Goal: Information Seeking & Learning: Learn about a topic

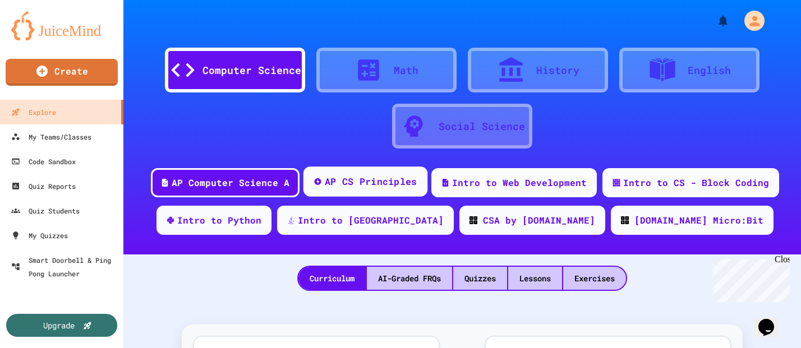
click at [360, 184] on div "AP CS Principles" at bounding box center [371, 182] width 93 height 14
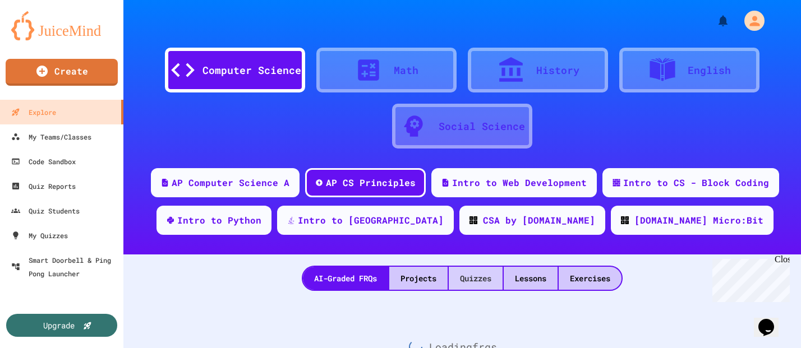
click at [480, 273] on div "Quizzes" at bounding box center [476, 278] width 54 height 23
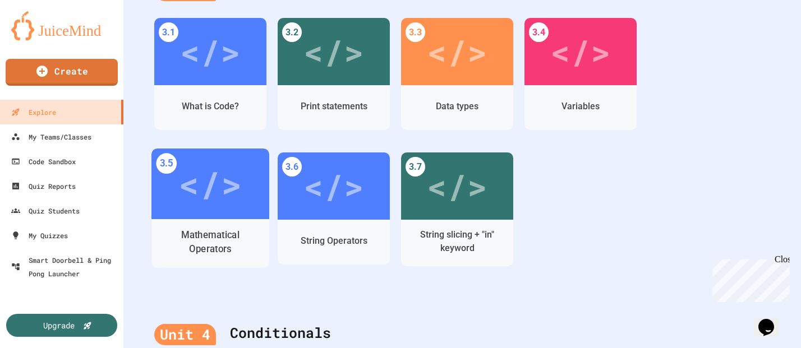
scroll to position [878, 0]
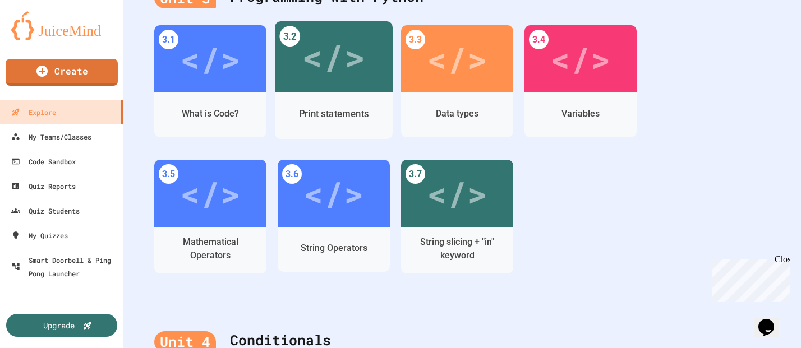
click at [322, 93] on div "Print statements" at bounding box center [334, 115] width 118 height 47
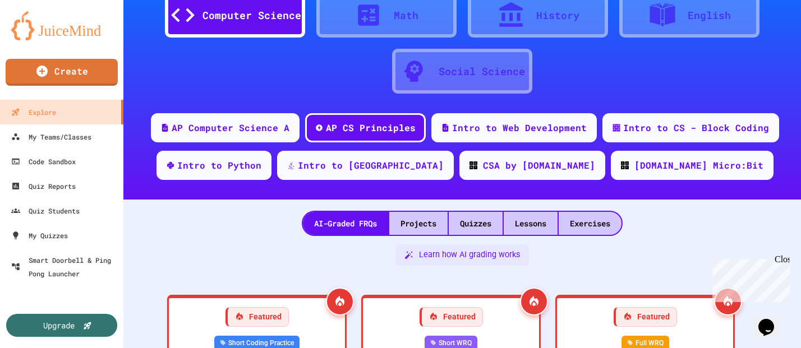
scroll to position [878, 0]
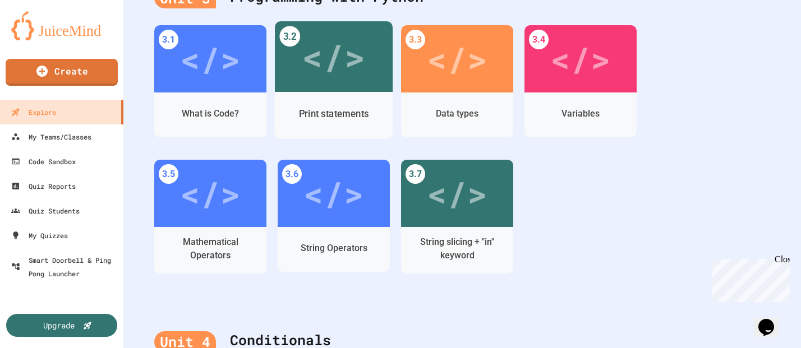
click at [313, 70] on div "</>" at bounding box center [333, 56] width 63 height 53
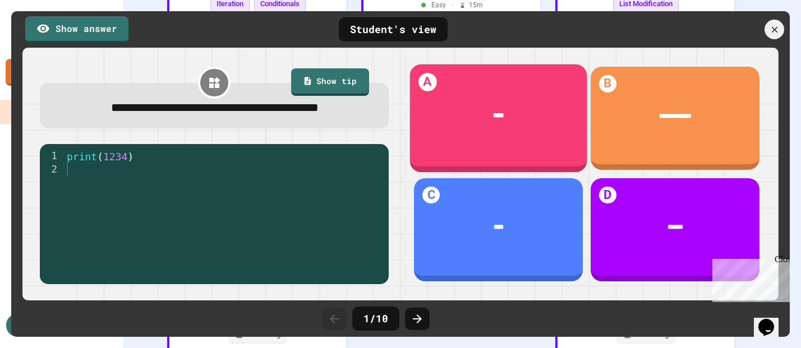
scroll to position [6, 0]
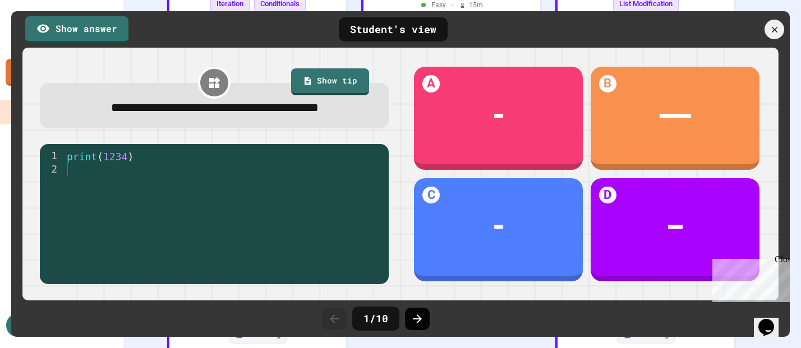
click at [408, 313] on div at bounding box center [417, 319] width 25 height 22
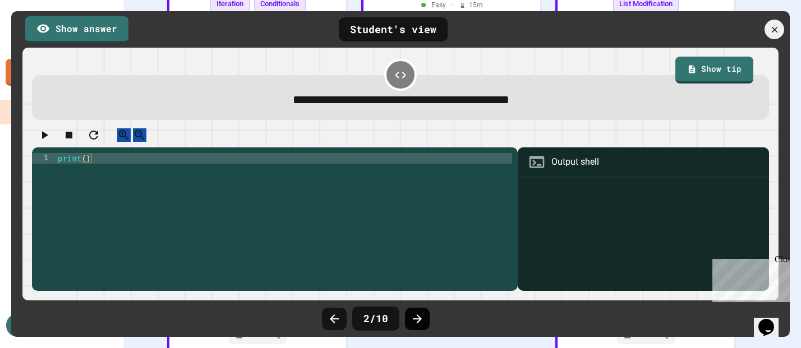
click at [409, 309] on div at bounding box center [417, 319] width 25 height 22
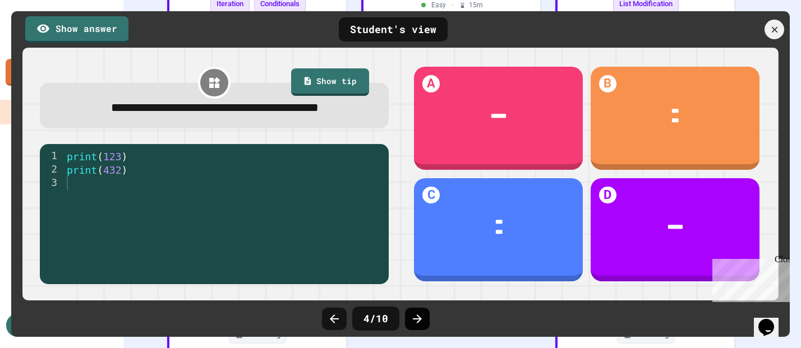
click at [417, 322] on icon at bounding box center [417, 319] width 9 height 9
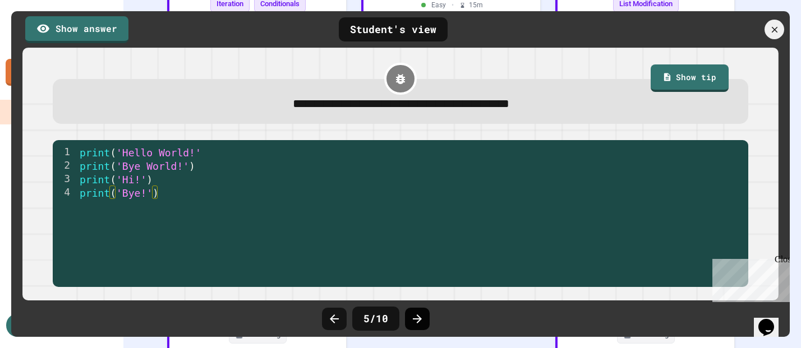
click at [417, 321] on icon at bounding box center [417, 319] width 13 height 13
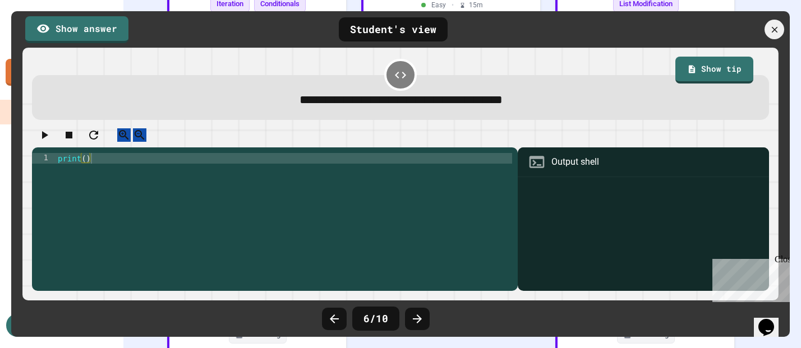
click at [417, 321] on icon at bounding box center [417, 319] width 13 height 13
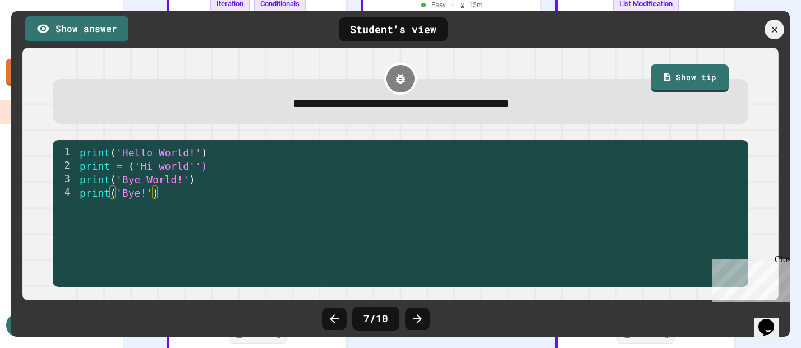
click at [417, 321] on icon at bounding box center [417, 319] width 13 height 13
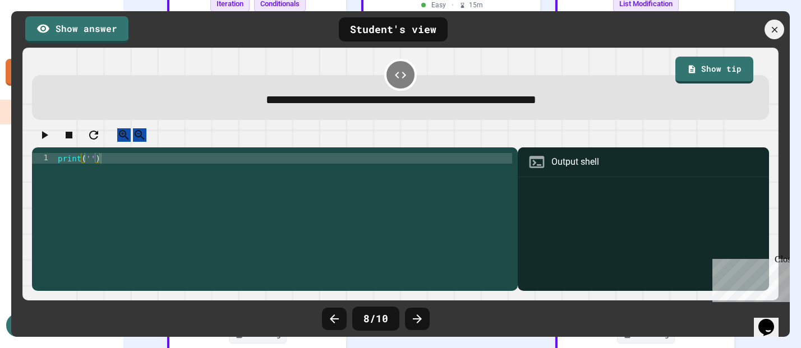
click at [417, 321] on icon at bounding box center [417, 319] width 13 height 13
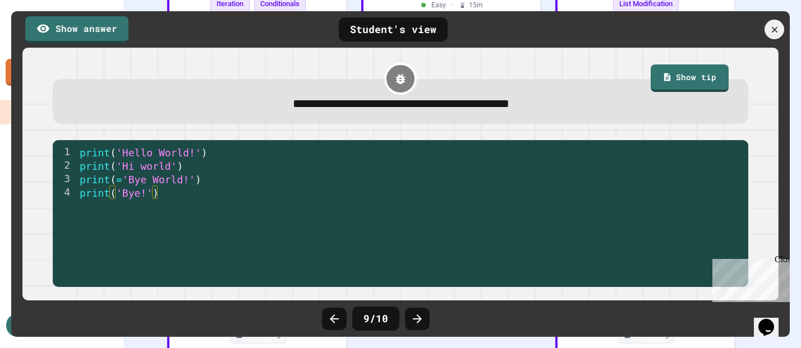
click at [417, 321] on icon at bounding box center [417, 319] width 13 height 13
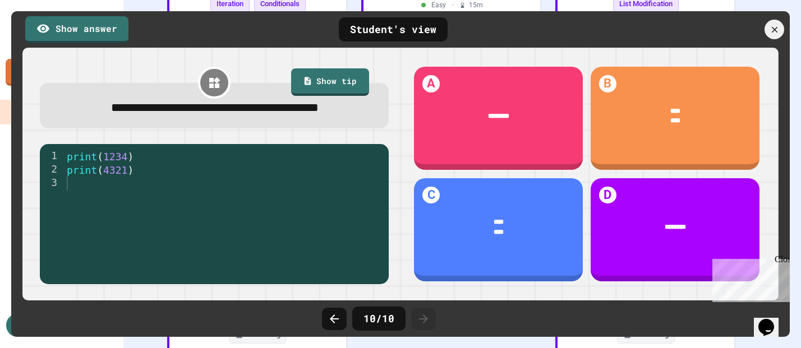
click at [417, 321] on icon at bounding box center [423, 319] width 13 height 13
click at [772, 24] on icon at bounding box center [775, 30] width 12 height 12
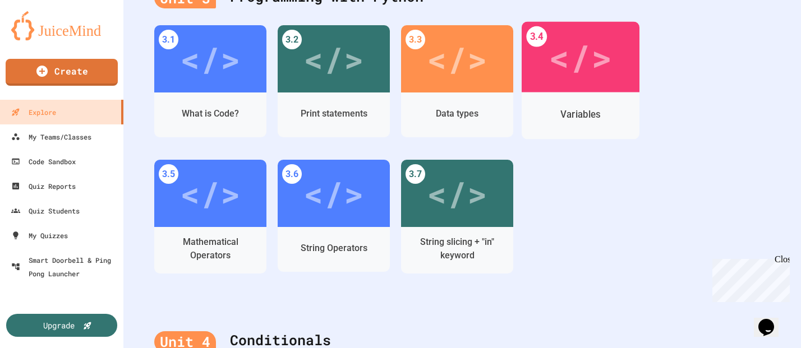
click at [580, 75] on div "</>" at bounding box center [580, 57] width 63 height 53
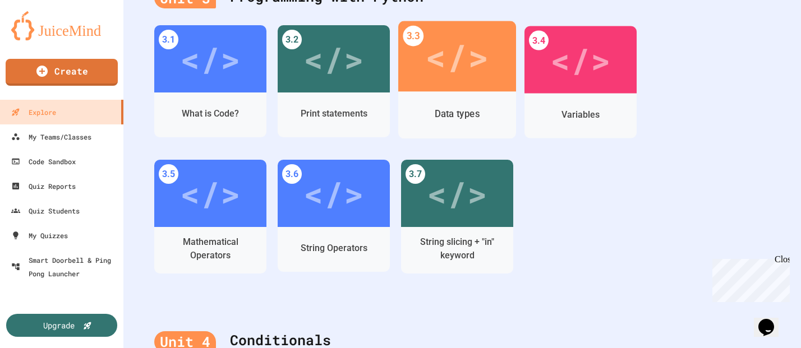
click at [480, 76] on div "</>" at bounding box center [456, 56] width 63 height 53
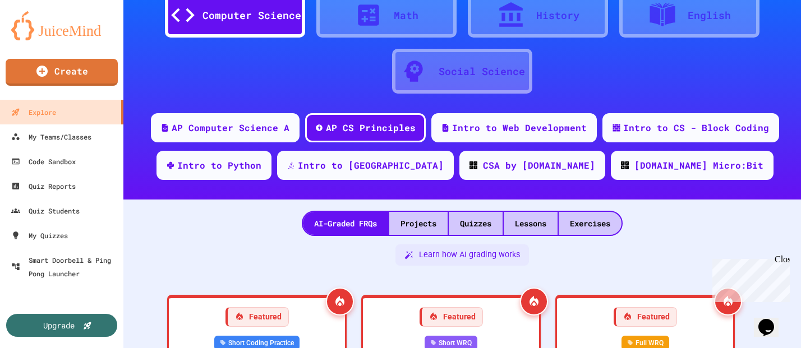
scroll to position [878, 0]
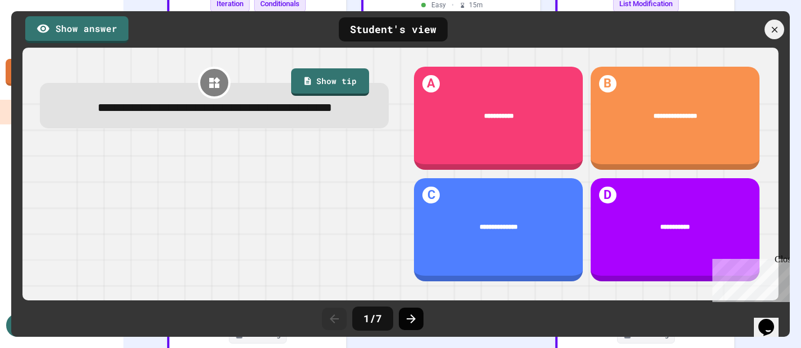
click at [412, 316] on icon at bounding box center [411, 319] width 9 height 9
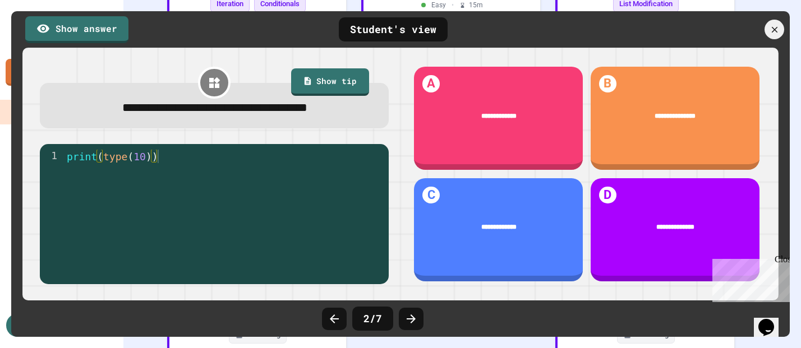
click at [412, 316] on icon at bounding box center [411, 319] width 9 height 9
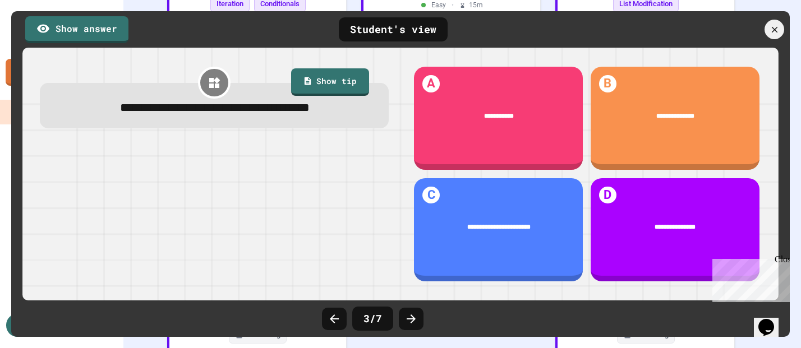
click at [412, 316] on icon at bounding box center [411, 319] width 9 height 9
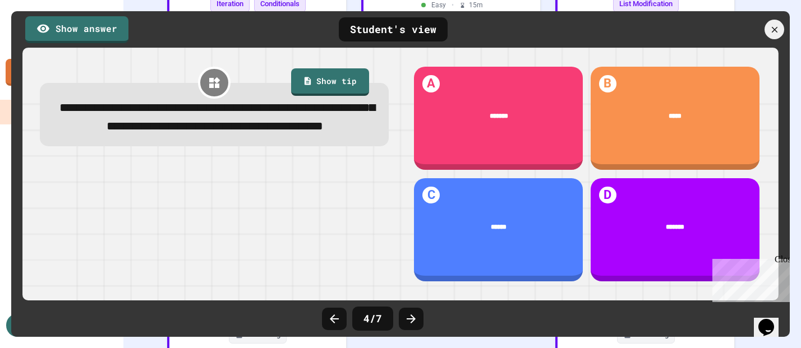
click at [412, 316] on icon at bounding box center [411, 319] width 9 height 9
click at [775, 26] on icon at bounding box center [774, 29] width 11 height 11
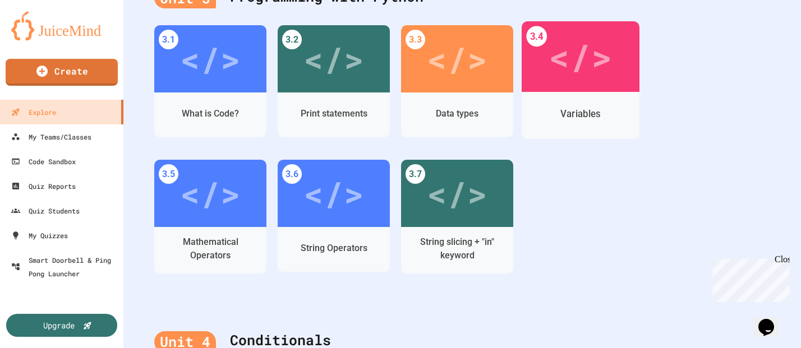
click at [585, 57] on div "</>" at bounding box center [580, 56] width 63 height 53
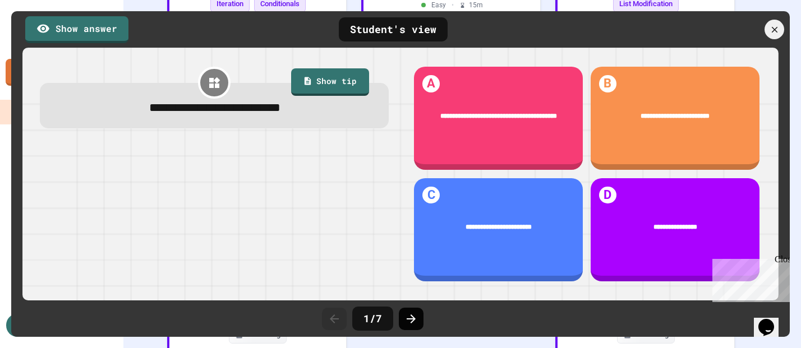
click at [416, 321] on icon at bounding box center [411, 319] width 13 height 13
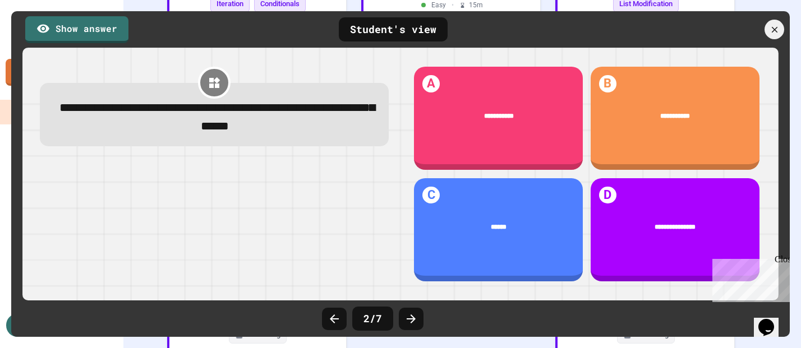
click at [416, 321] on icon at bounding box center [411, 319] width 13 height 13
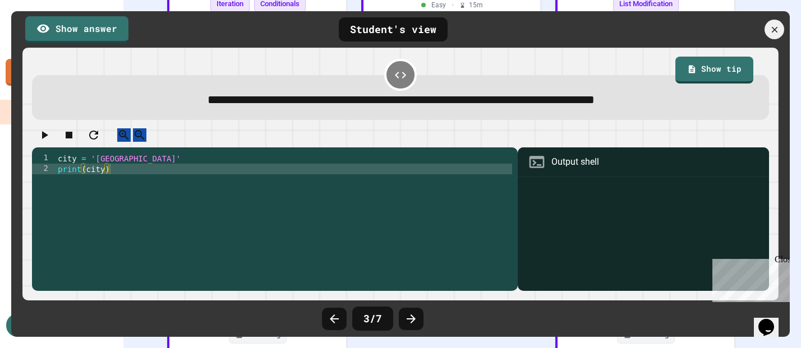
click at [416, 321] on icon at bounding box center [411, 319] width 13 height 13
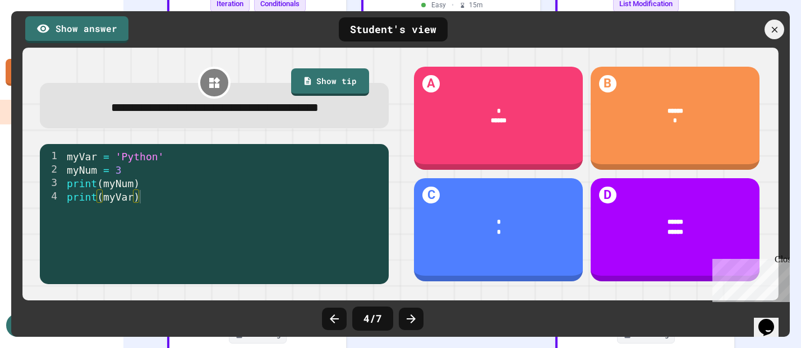
click at [416, 321] on icon at bounding box center [411, 319] width 13 height 13
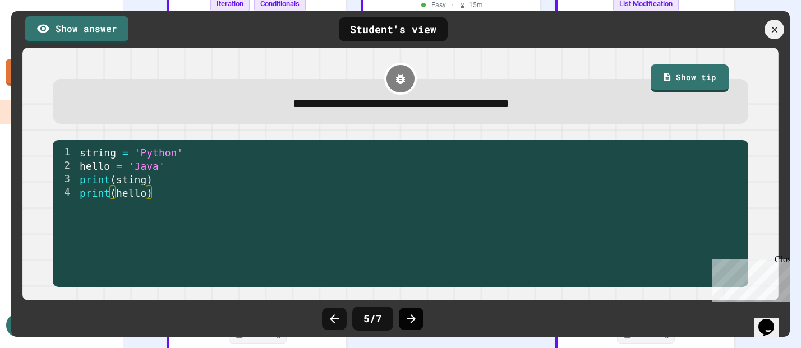
click at [406, 316] on icon at bounding box center [411, 319] width 13 height 13
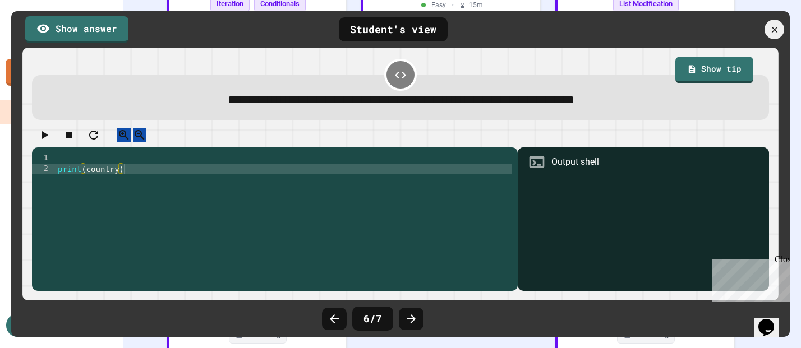
click at [406, 316] on icon at bounding box center [411, 319] width 13 height 13
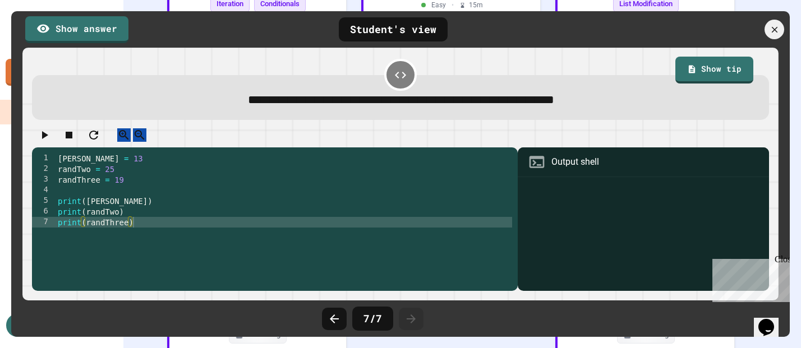
click at [406, 316] on icon at bounding box center [411, 319] width 13 height 13
click at [774, 30] on icon at bounding box center [774, 29] width 7 height 7
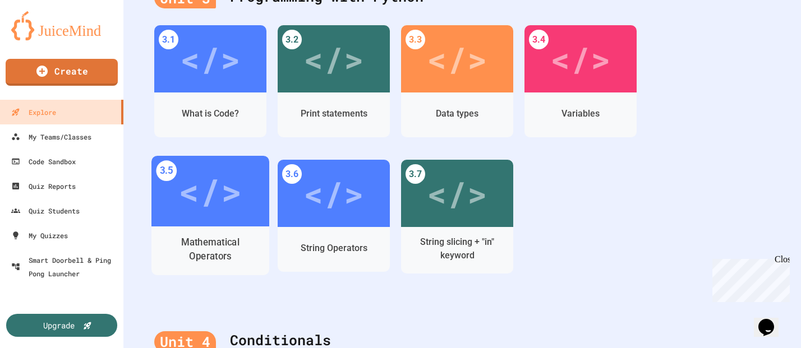
click at [212, 197] on div "</>" at bounding box center [209, 191] width 63 height 53
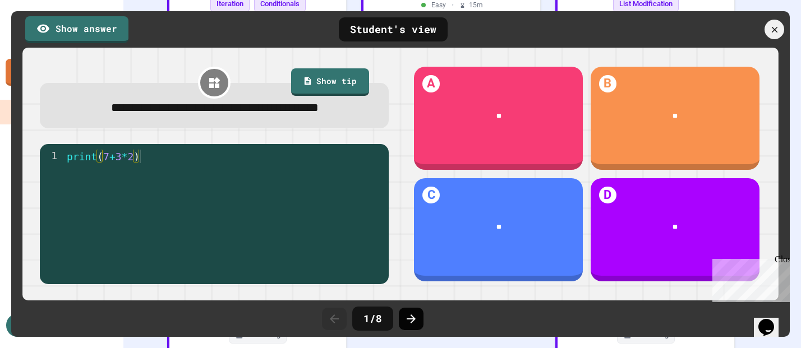
click at [421, 320] on div at bounding box center [411, 319] width 25 height 22
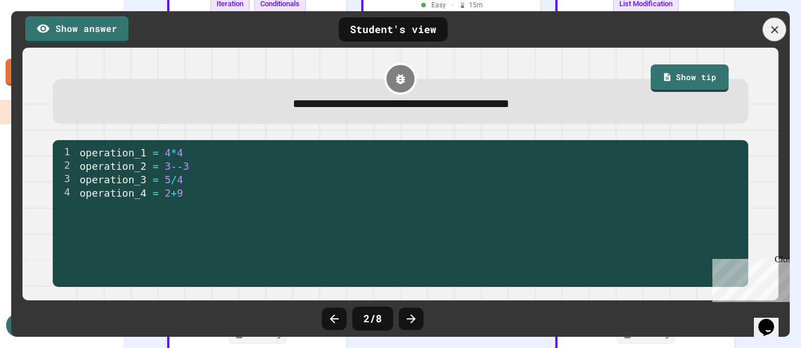
click at [776, 22] on div at bounding box center [775, 30] width 24 height 24
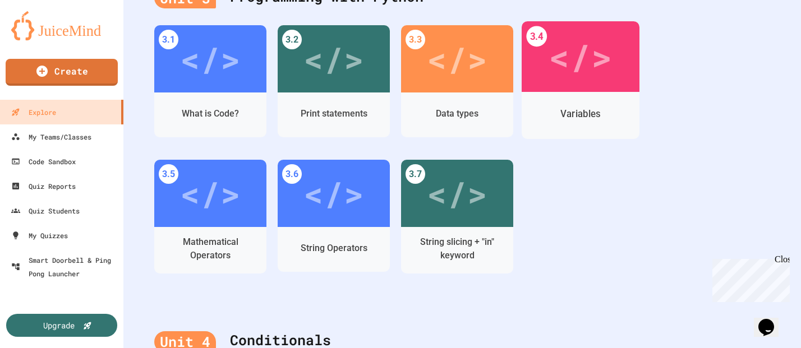
click at [594, 97] on div "Variables" at bounding box center [581, 115] width 118 height 47
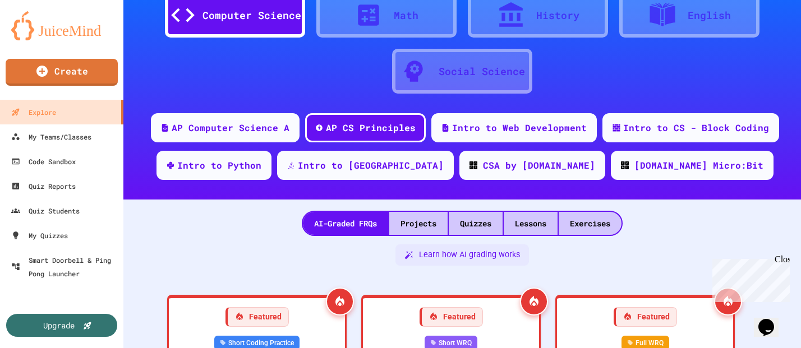
scroll to position [878, 0]
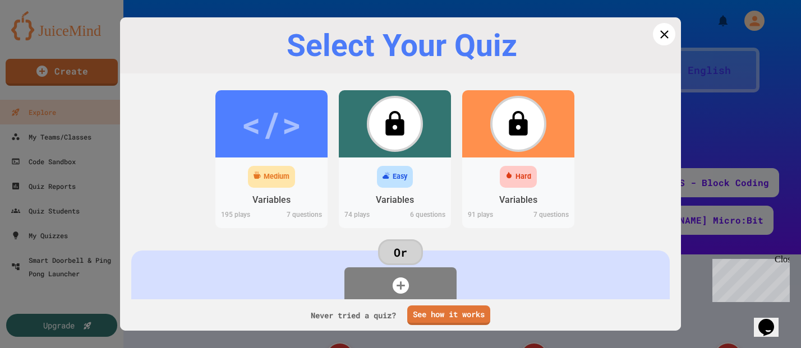
scroll to position [878, 0]
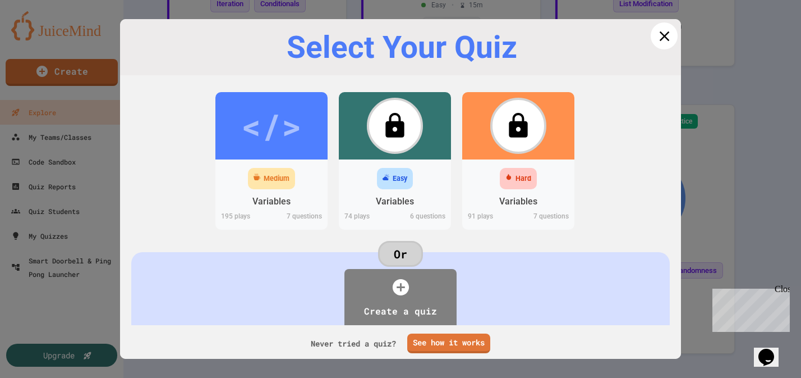
click at [660, 43] on icon at bounding box center [664, 35] width 17 height 17
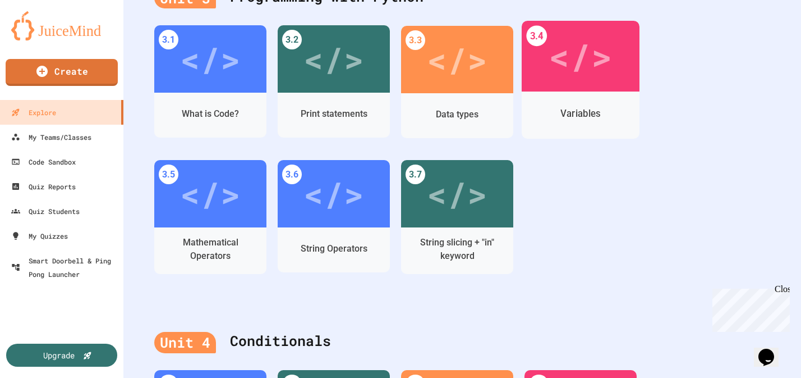
click at [568, 77] on div "</>" at bounding box center [580, 56] width 63 height 53
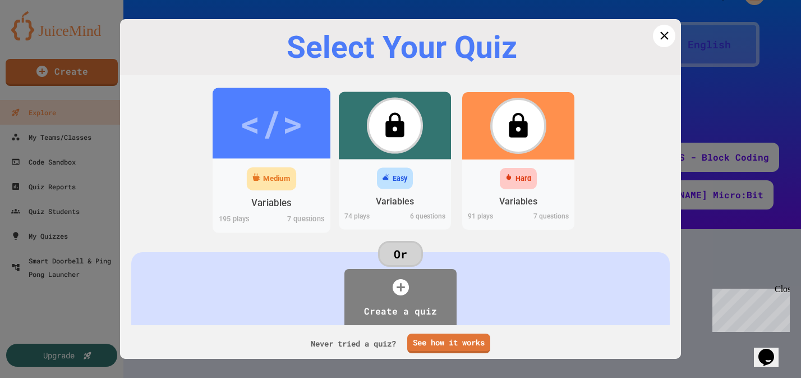
click at [255, 155] on div "</>" at bounding box center [272, 123] width 118 height 71
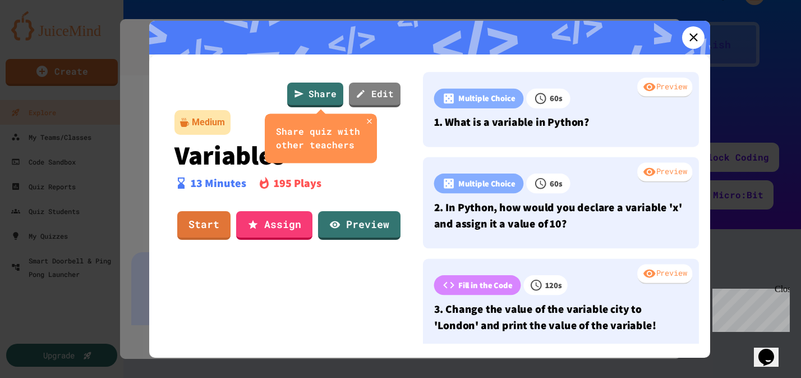
scroll to position [878, 0]
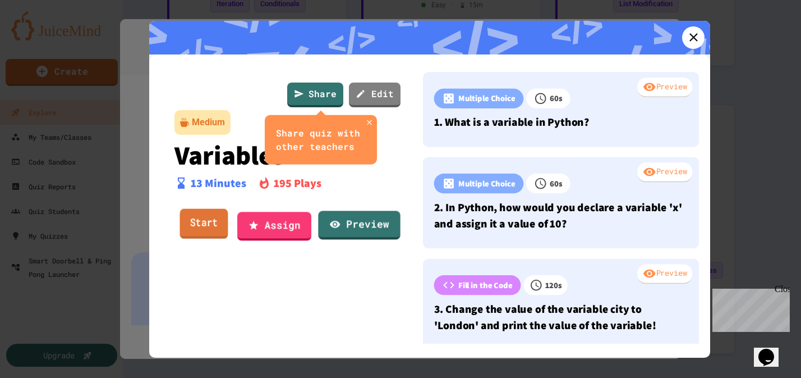
click at [207, 228] on link "Start" at bounding box center [204, 224] width 48 height 30
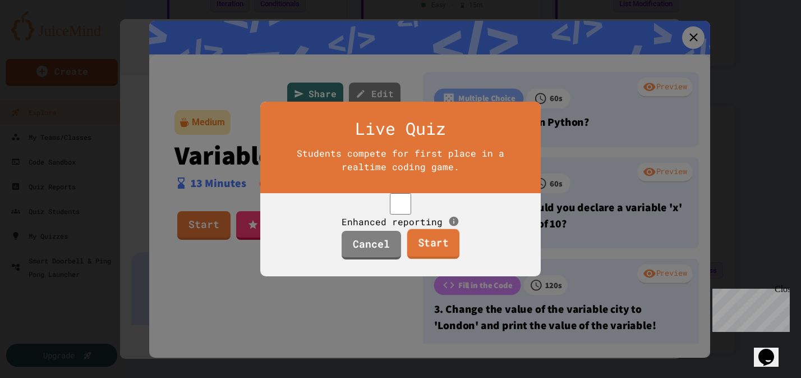
click at [451, 259] on link "Start" at bounding box center [433, 244] width 53 height 30
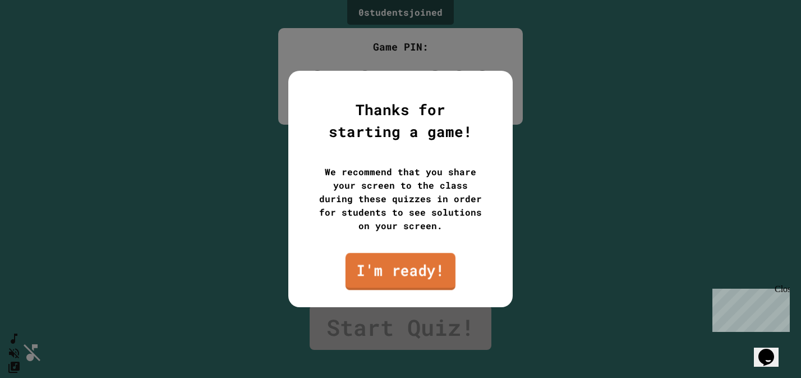
click at [400, 275] on link "I'm ready!" at bounding box center [401, 271] width 110 height 37
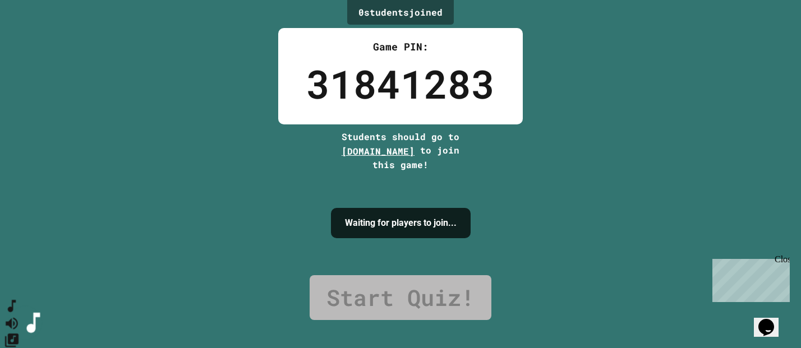
click at [20, 315] on icon "SpeedDial basic example" at bounding box center [12, 307] width 16 height 16
click at [20, 315] on icon "Mute music" at bounding box center [12, 323] width 16 height 16
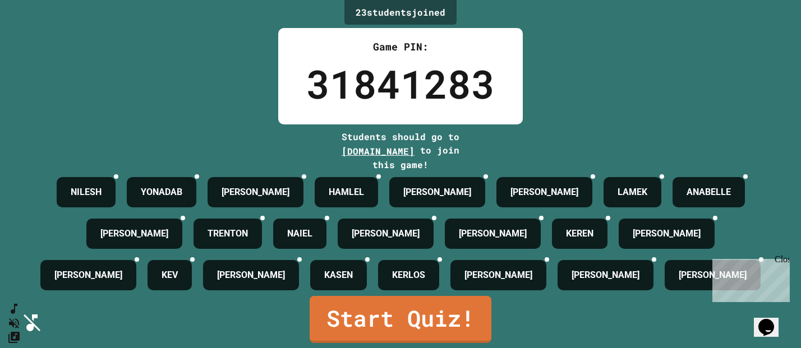
click at [782, 261] on div "Close" at bounding box center [782, 262] width 14 height 14
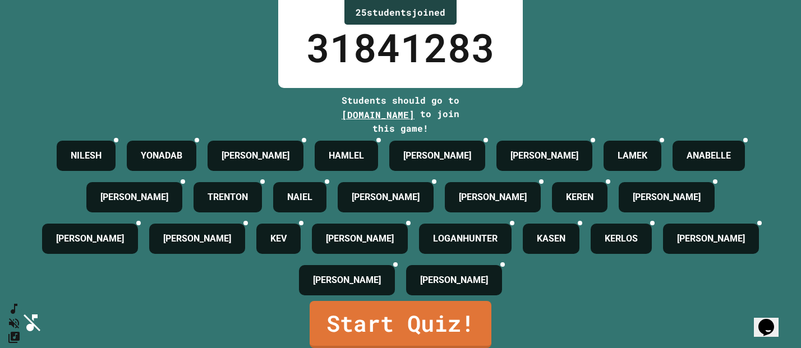
scroll to position [49, 0]
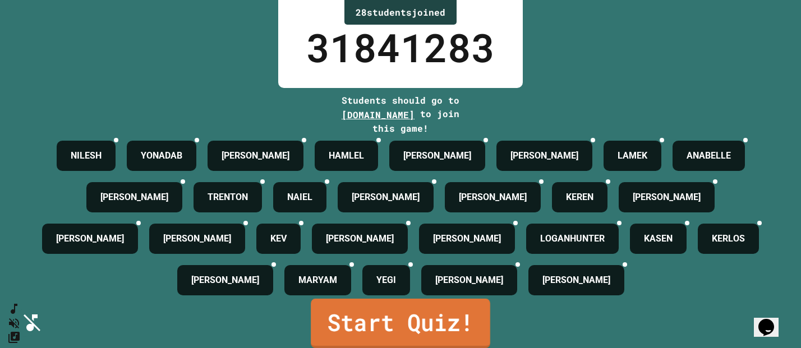
click at [395, 336] on link "Start Quiz!" at bounding box center [401, 323] width 180 height 49
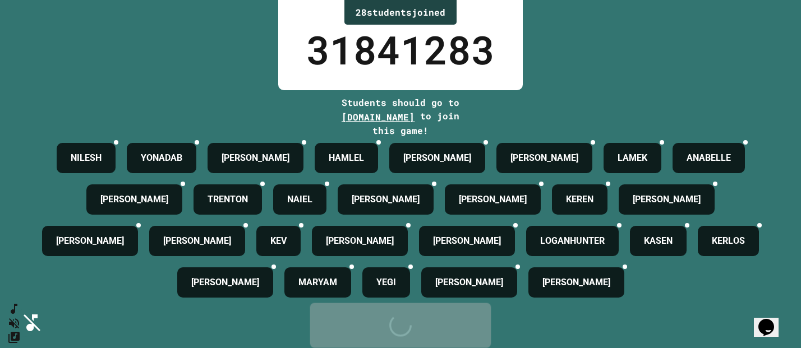
scroll to position [0, 0]
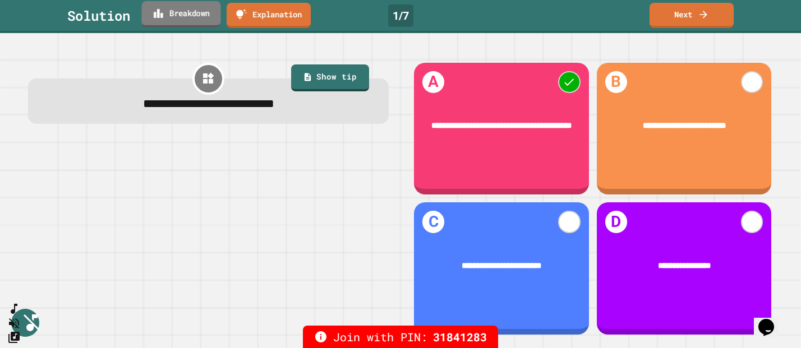
click at [167, 17] on link "Breakdown" at bounding box center [180, 14] width 79 height 26
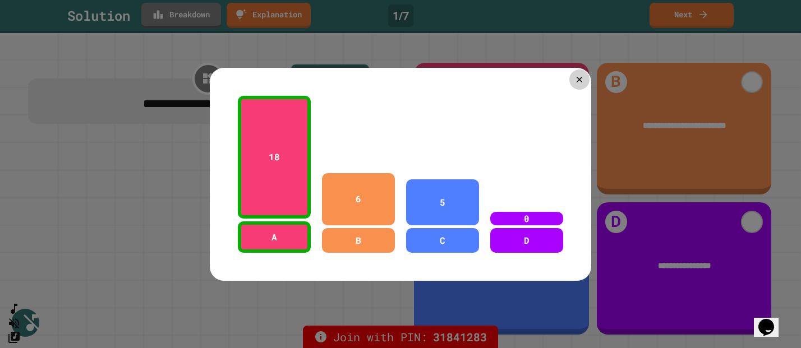
click at [578, 85] on div at bounding box center [580, 80] width 20 height 20
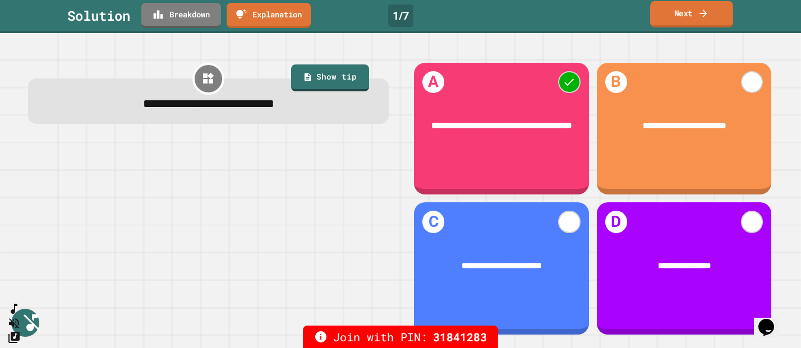
click at [683, 16] on link "Next" at bounding box center [691, 14] width 83 height 26
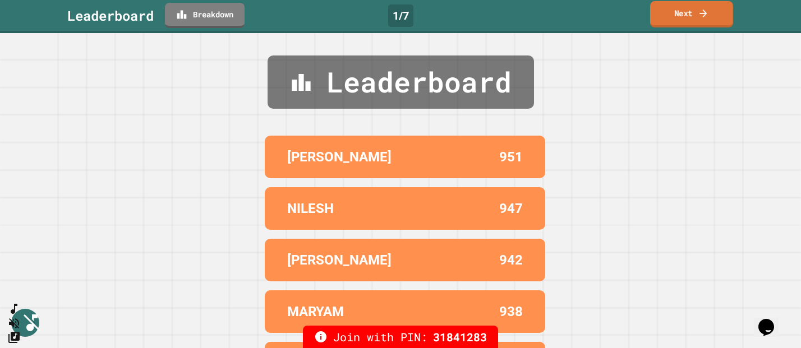
click at [670, 14] on link "Next" at bounding box center [691, 14] width 83 height 26
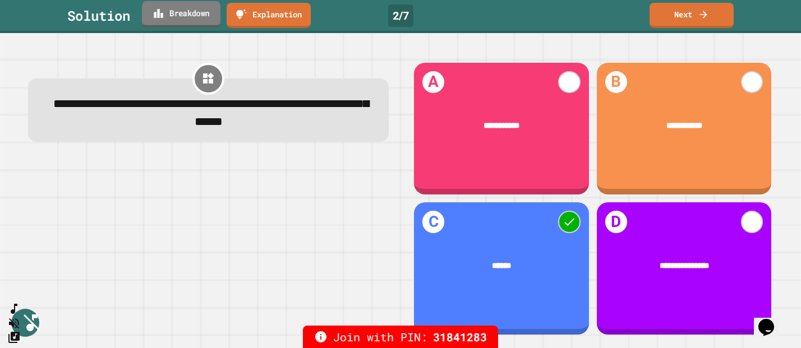
click at [169, 16] on link "Breakdown" at bounding box center [181, 14] width 79 height 26
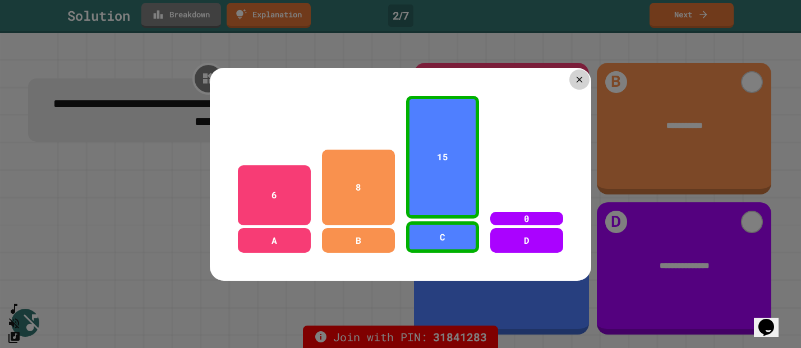
click at [580, 82] on icon at bounding box center [579, 79] width 11 height 11
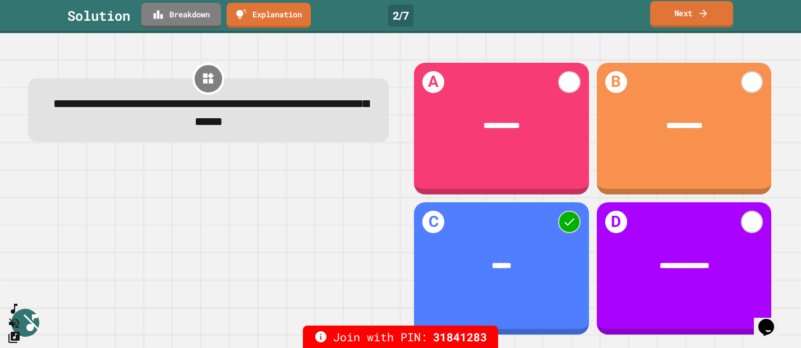
click at [696, 13] on link "Next" at bounding box center [691, 14] width 83 height 26
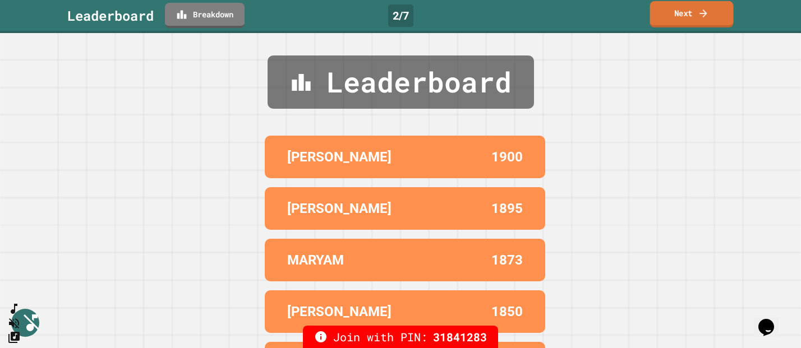
click at [676, 12] on link "Next" at bounding box center [692, 14] width 84 height 26
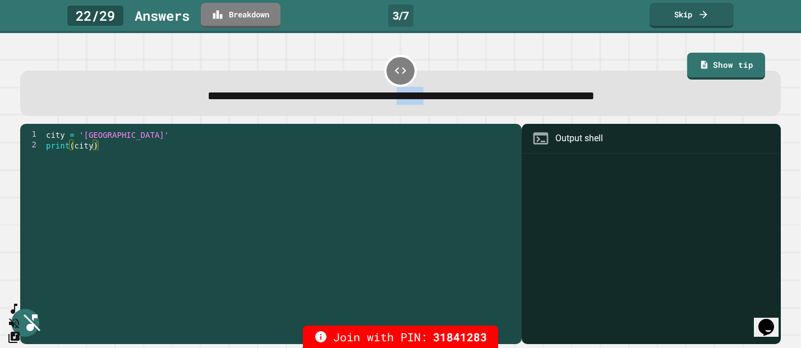
drag, startPoint x: 391, startPoint y: 95, endPoint x: 434, endPoint y: 99, distance: 42.8
click at [434, 99] on span "**********" at bounding box center [401, 96] width 387 height 12
type textarea "**********"
drag, startPoint x: 84, startPoint y: 140, endPoint x: 113, endPoint y: 140, distance: 29.7
click at [113, 140] on div "city = 'Madrid' print ( city )" at bounding box center [280, 236] width 472 height 213
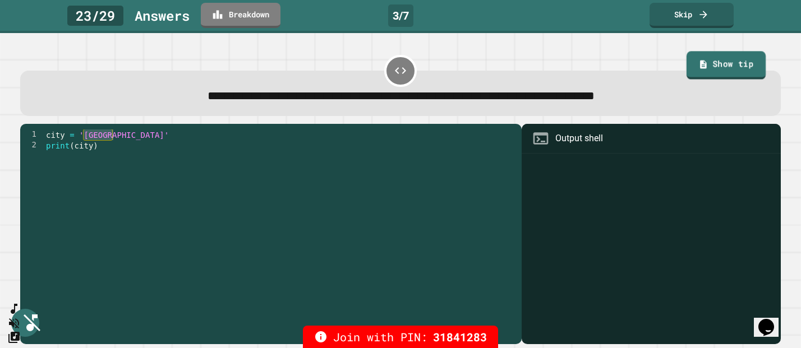
click at [743, 63] on link "Show tip" at bounding box center [726, 65] width 79 height 29
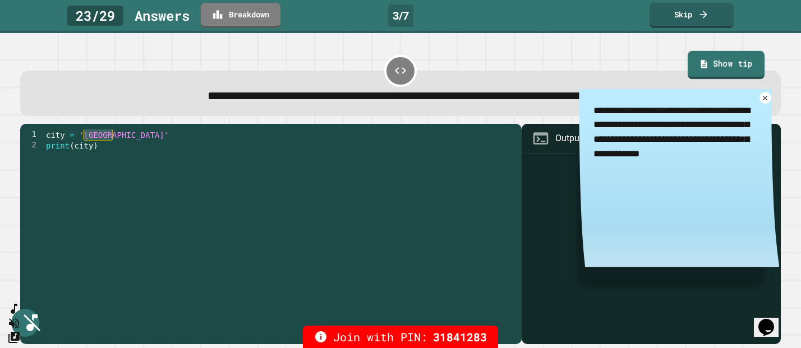
type textarea "*"
click at [742, 63] on link "Show tip" at bounding box center [726, 65] width 77 height 29
click at [767, 100] on icon at bounding box center [766, 98] width 10 height 10
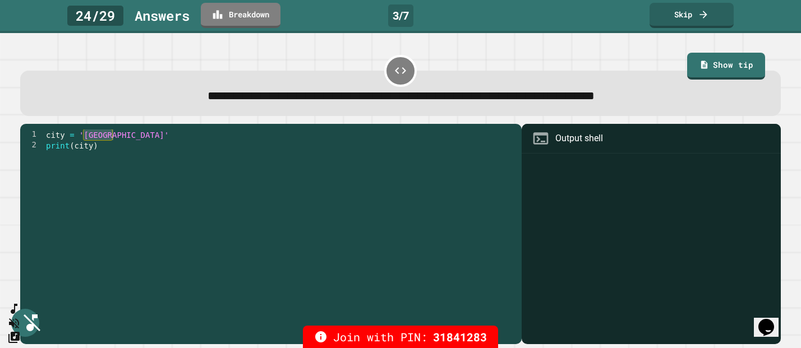
click at [94, 135] on div "city = 'Madrid' print ( city )" at bounding box center [280, 236] width 472 height 213
drag, startPoint x: 85, startPoint y: 136, endPoint x: 110, endPoint y: 138, distance: 24.8
click at [110, 138] on div "city = 'Madrid' print ( city )" at bounding box center [280, 236] width 472 height 213
click at [235, 19] on link "Breakdown" at bounding box center [240, 14] width 79 height 26
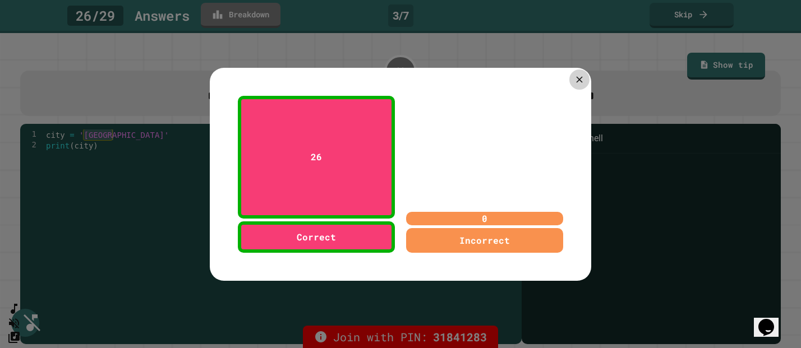
click at [582, 77] on icon at bounding box center [579, 79] width 11 height 11
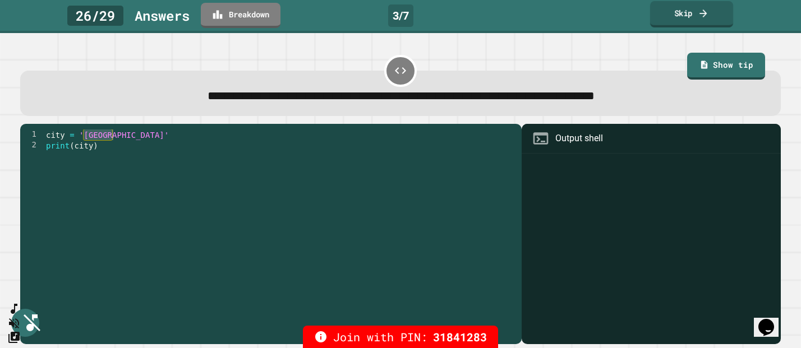
click at [690, 12] on link "Skip" at bounding box center [691, 14] width 83 height 26
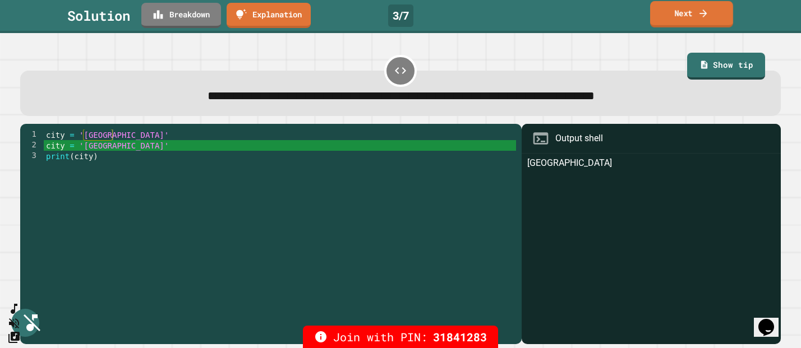
click at [682, 12] on link "Next" at bounding box center [691, 14] width 83 height 26
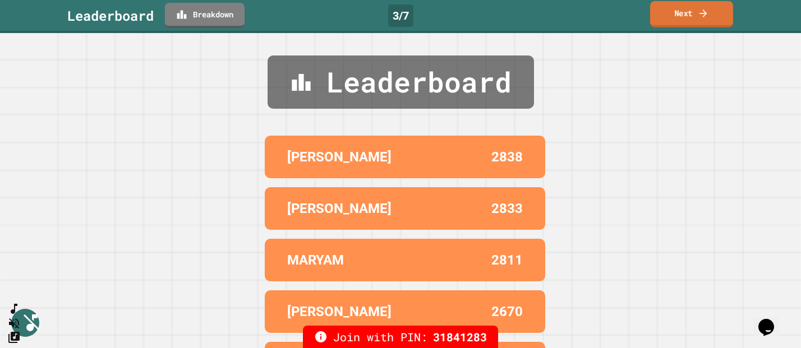
click at [678, 16] on link "Next" at bounding box center [691, 14] width 83 height 26
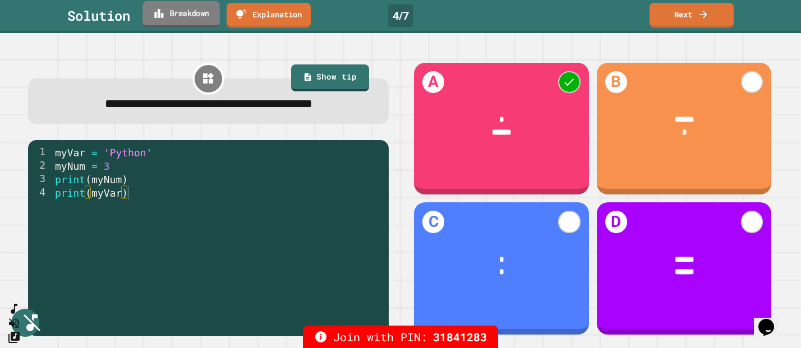
click at [183, 18] on link "Breakdown" at bounding box center [181, 14] width 77 height 26
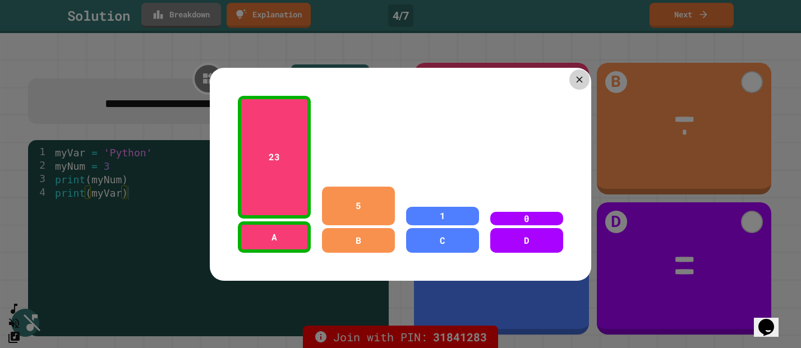
click at [585, 82] on icon at bounding box center [579, 79] width 11 height 11
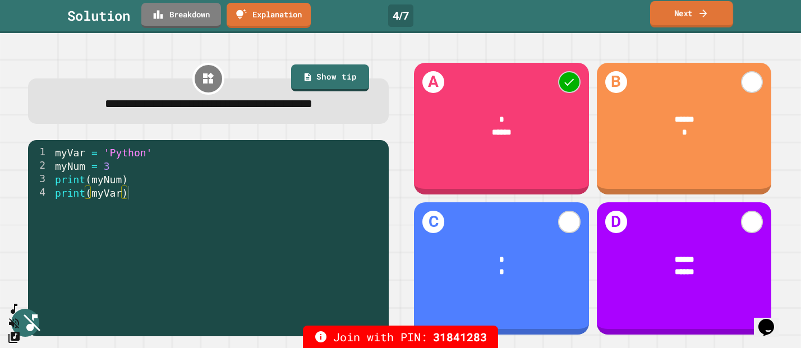
click at [691, 11] on link "Next" at bounding box center [691, 14] width 83 height 26
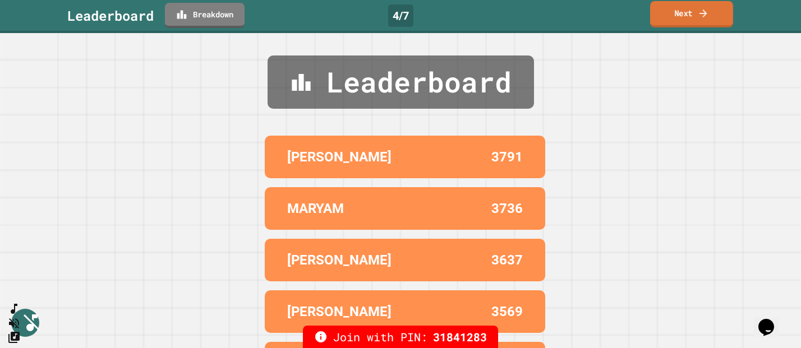
click at [683, 21] on link "Next" at bounding box center [691, 14] width 83 height 26
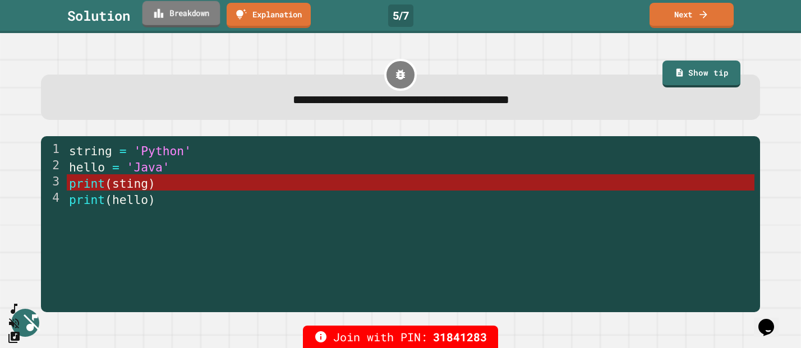
click at [163, 20] on link "Breakdown" at bounding box center [182, 14] width 78 height 26
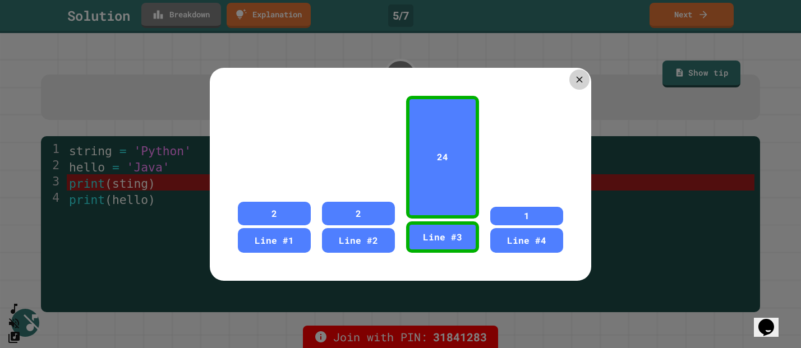
click at [581, 82] on icon at bounding box center [579, 79] width 11 height 11
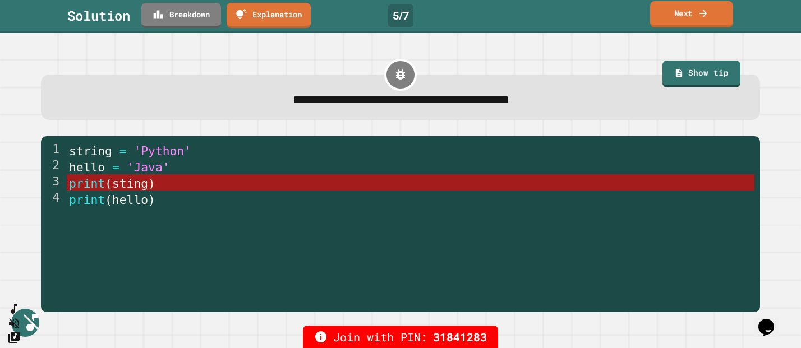
click at [670, 16] on link "Next" at bounding box center [691, 14] width 83 height 26
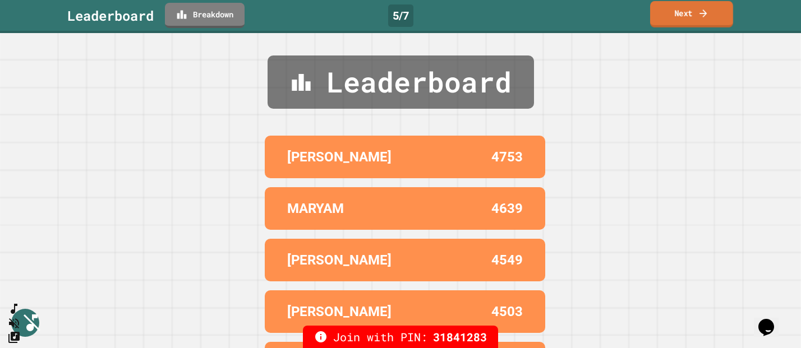
click at [668, 15] on link "Next" at bounding box center [691, 14] width 83 height 26
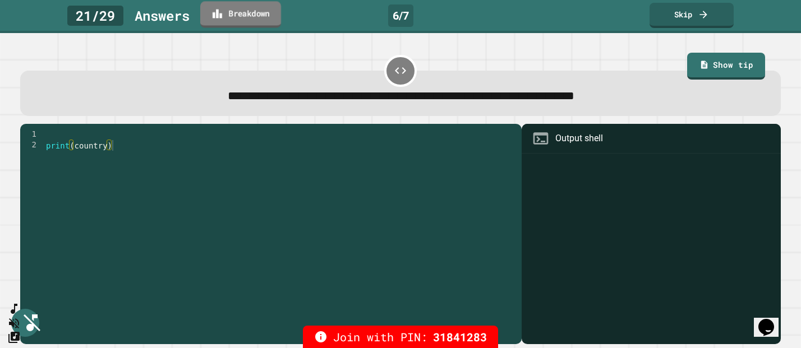
click at [241, 9] on link "Breakdown" at bounding box center [240, 14] width 81 height 26
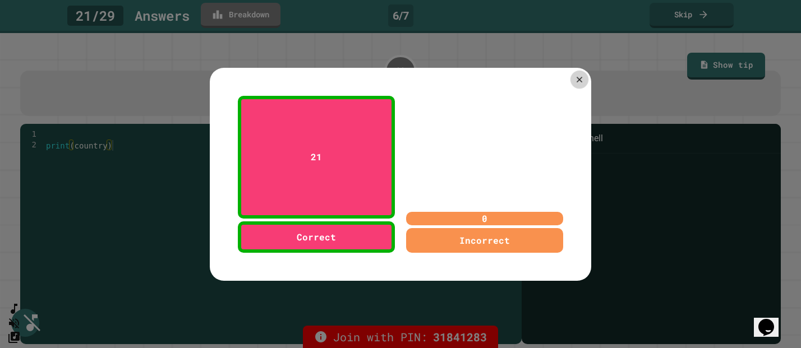
click at [580, 80] on icon at bounding box center [580, 79] width 6 height 6
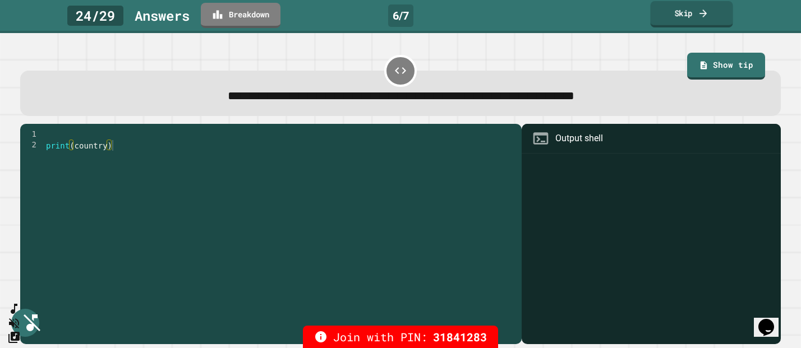
click at [706, 13] on icon at bounding box center [703, 13] width 7 height 8
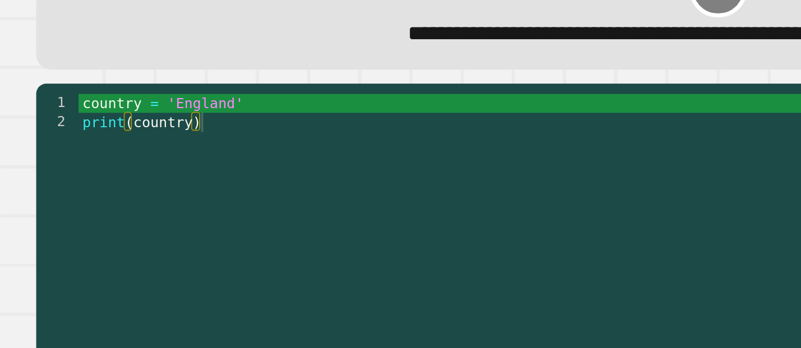
type textarea "**********"
drag, startPoint x: 94, startPoint y: 137, endPoint x: 136, endPoint y: 140, distance: 41.6
click at [136, 140] on div "country = 'England' print ( country )" at bounding box center [280, 236] width 472 height 213
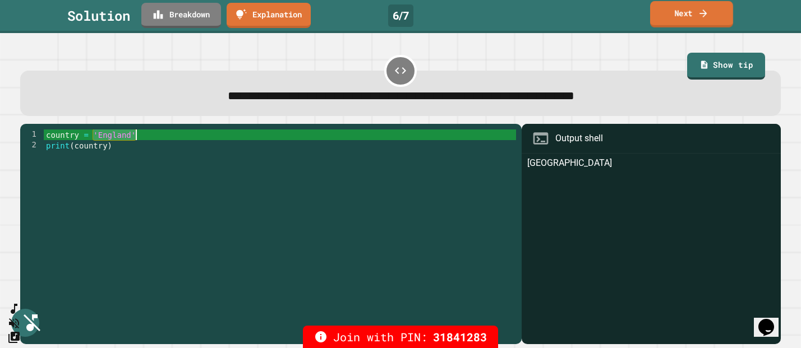
click at [683, 10] on link "Next" at bounding box center [691, 14] width 83 height 26
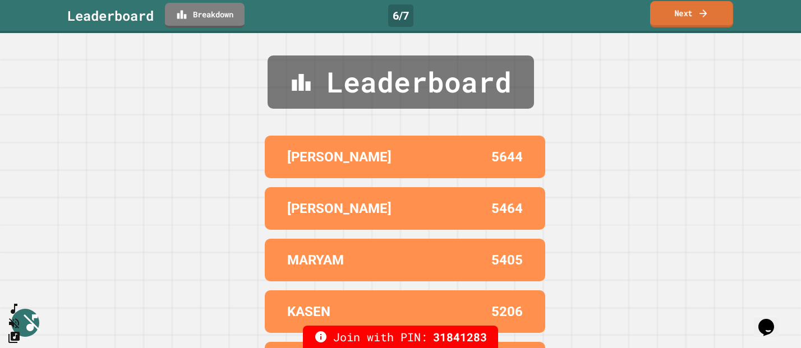
click at [667, 20] on link "Next" at bounding box center [691, 14] width 83 height 26
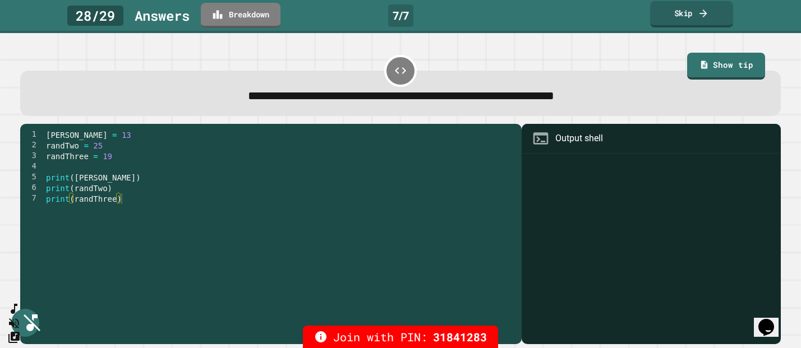
click at [696, 9] on link "Skip" at bounding box center [691, 14] width 83 height 26
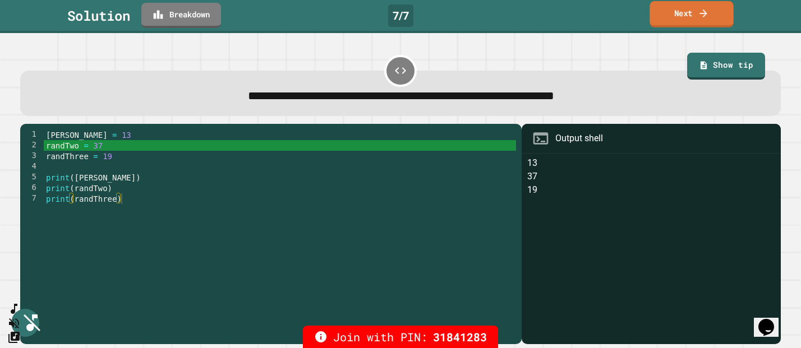
click at [682, 15] on link "Next" at bounding box center [692, 14] width 84 height 26
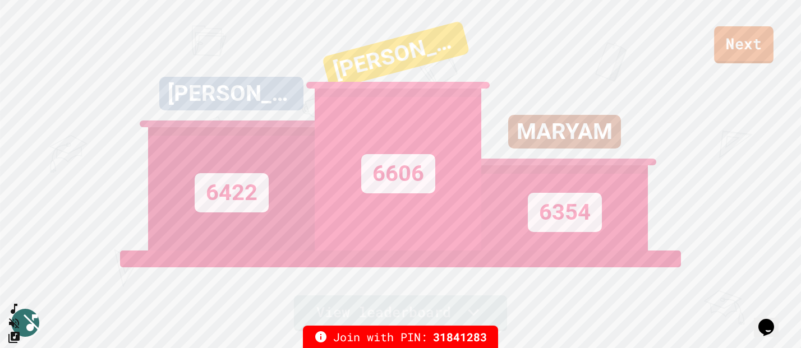
click at [733, 49] on link "Next" at bounding box center [743, 44] width 59 height 37
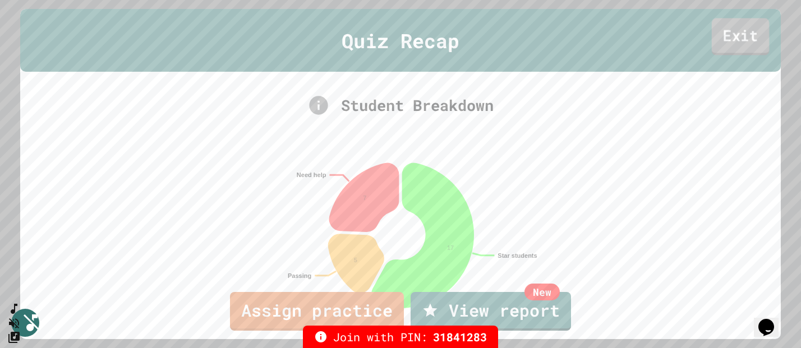
click at [760, 33] on link "Exit" at bounding box center [741, 36] width 58 height 37
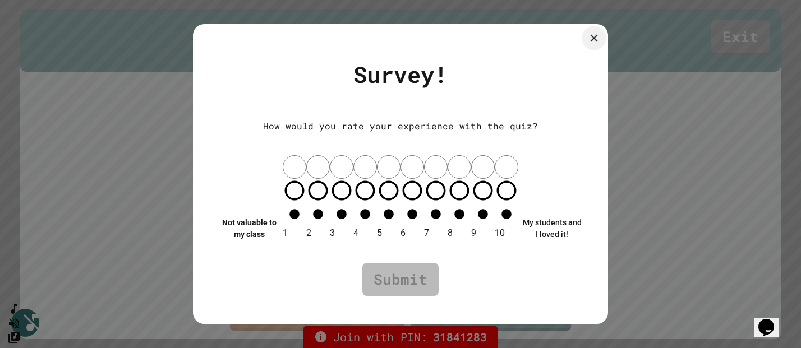
click at [595, 42] on icon at bounding box center [594, 38] width 7 height 7
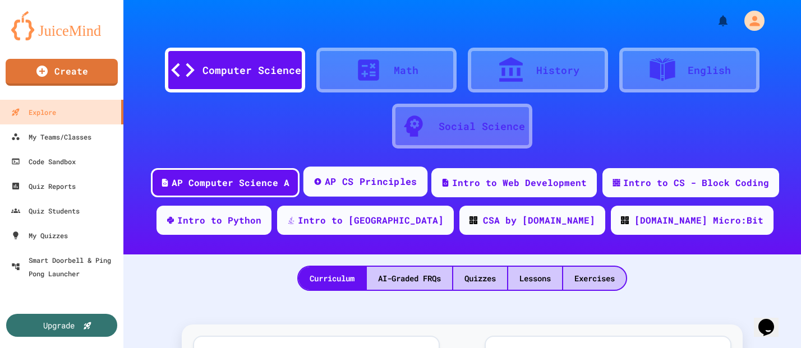
click at [364, 177] on div "AP CS Principles" at bounding box center [371, 182] width 93 height 14
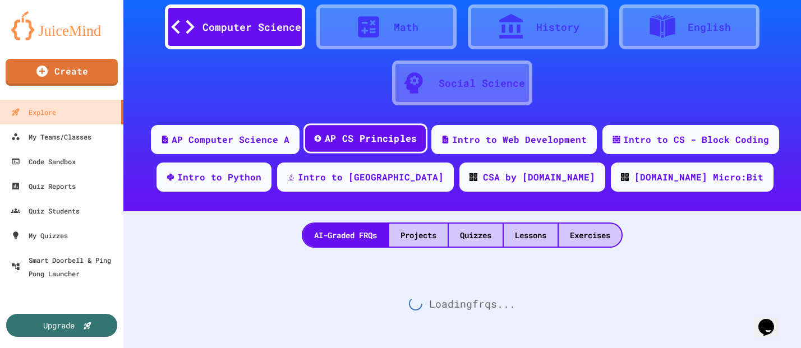
scroll to position [52, 0]
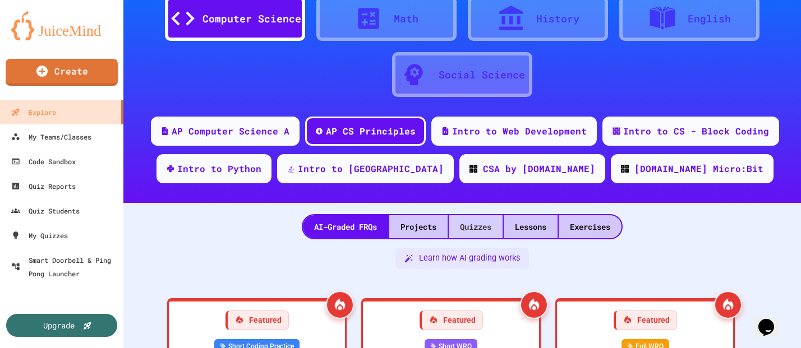
click at [471, 235] on div "Quizzes" at bounding box center [476, 226] width 54 height 23
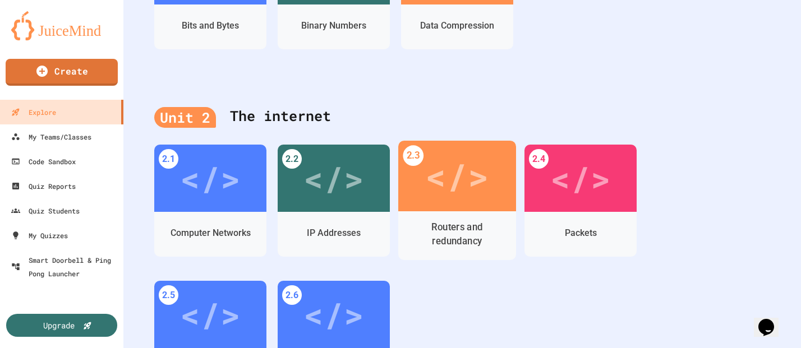
scroll to position [785, 0]
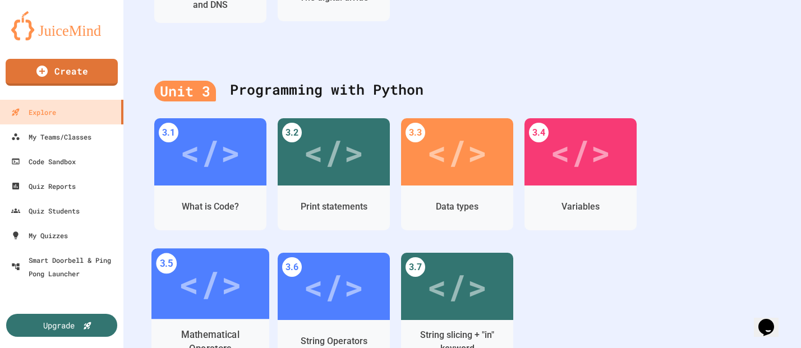
click at [196, 282] on div "</>" at bounding box center [209, 284] width 63 height 53
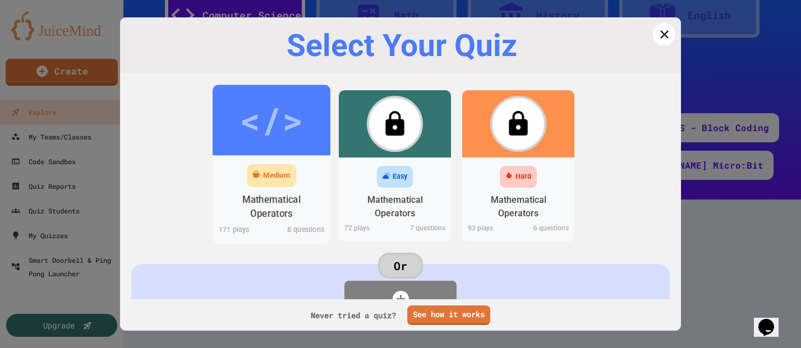
click at [298, 161] on div "Medium Mathematical Operators 171 play s 8 questions" at bounding box center [272, 199] width 118 height 88
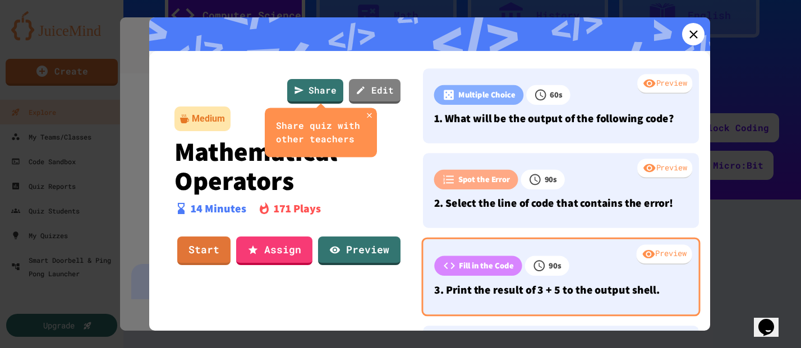
scroll to position [785, 0]
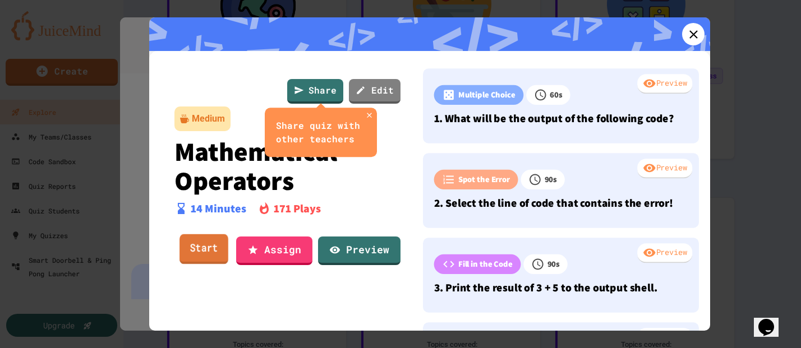
click at [209, 254] on link "Start" at bounding box center [204, 250] width 49 height 30
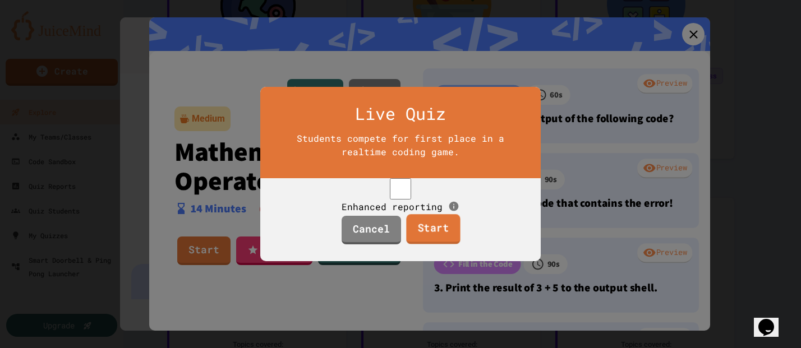
click at [421, 245] on link "Start" at bounding box center [433, 230] width 54 height 30
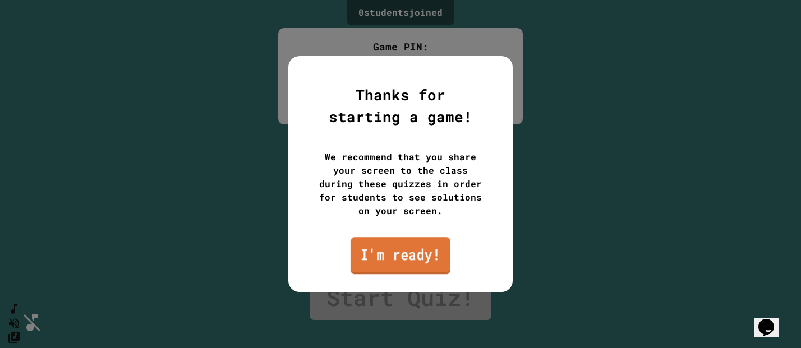
click at [412, 254] on link "I'm ready!" at bounding box center [401, 255] width 100 height 37
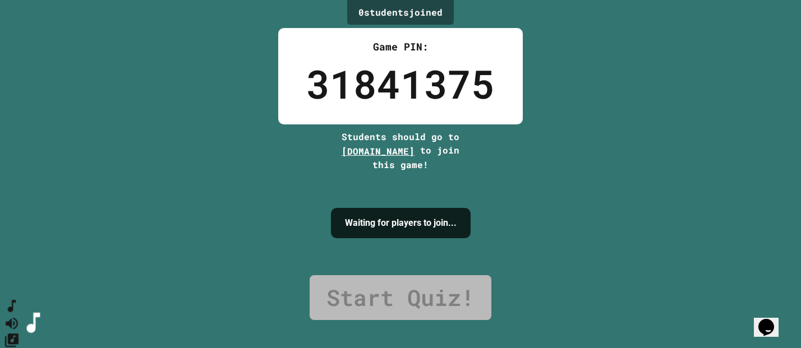
click at [17, 315] on icon "SpeedDial basic example" at bounding box center [12, 307] width 16 height 16
click at [20, 315] on icon "SpeedDial basic example" at bounding box center [13, 308] width 15 height 15
click at [20, 315] on icon "Mute music" at bounding box center [12, 323] width 16 height 16
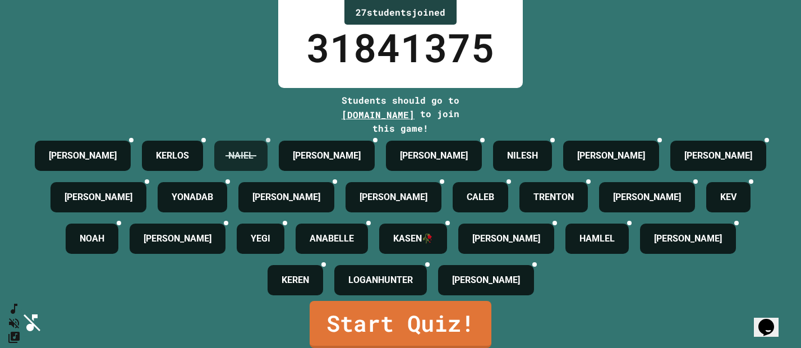
scroll to position [76, 0]
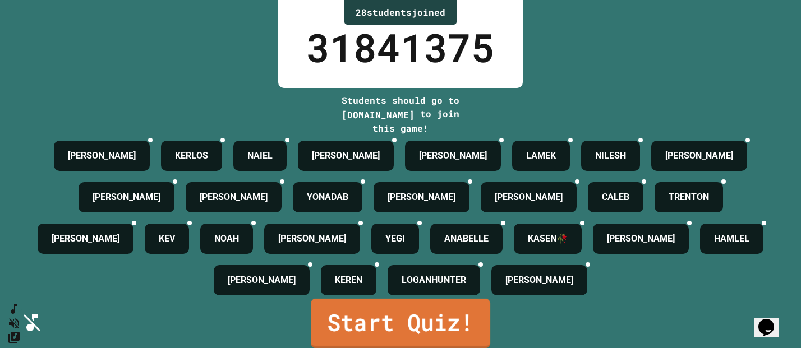
click at [388, 324] on link "Start Quiz!" at bounding box center [401, 323] width 180 height 49
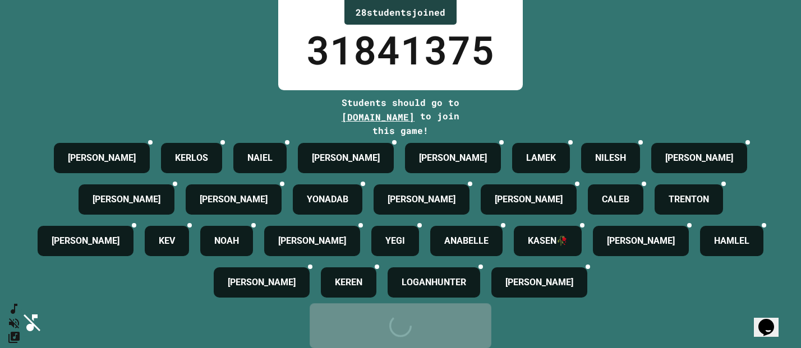
scroll to position [0, 0]
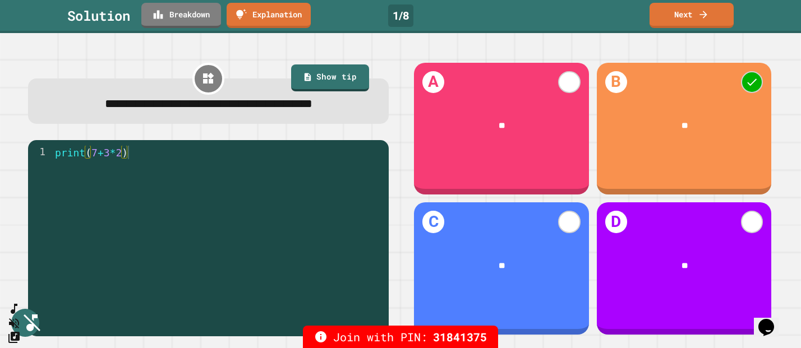
type textarea "**********"
drag, startPoint x: 93, startPoint y: 180, endPoint x: 107, endPoint y: 180, distance: 14.6
click at [107, 180] on div "print ( 7 + 3 * 2 )" at bounding box center [218, 233] width 331 height 175
click at [160, 181] on div "print ( 7 + 3 * 2 )" at bounding box center [218, 233] width 331 height 175
click at [155, 14] on link "Breakdown" at bounding box center [181, 14] width 75 height 26
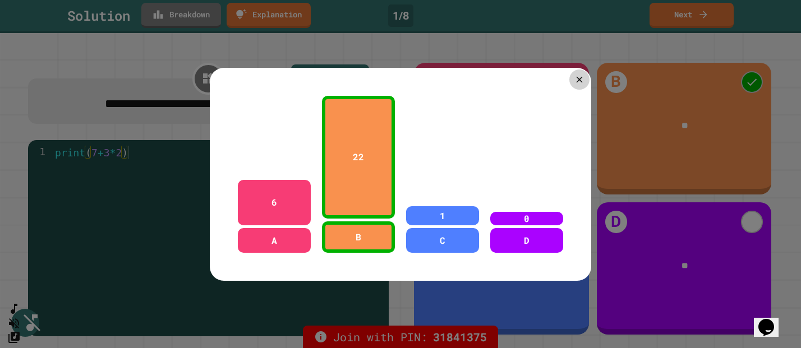
click at [580, 85] on div at bounding box center [580, 80] width 20 height 20
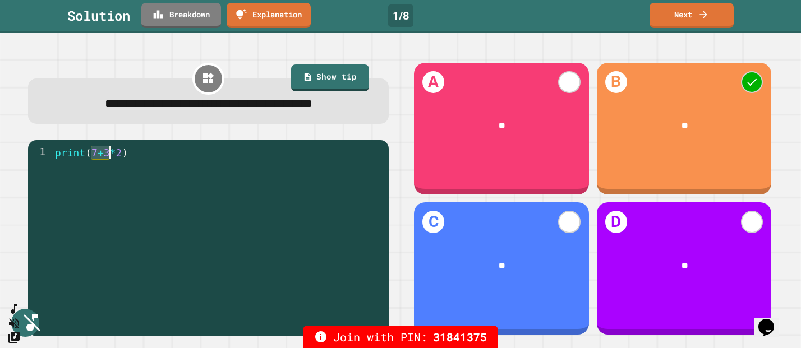
drag, startPoint x: 93, startPoint y: 175, endPoint x: 111, endPoint y: 176, distance: 17.4
click at [110, 176] on div "print ( 7 + 3 * 2 )" at bounding box center [218, 233] width 331 height 175
drag, startPoint x: 123, startPoint y: 175, endPoint x: 104, endPoint y: 176, distance: 19.1
click at [104, 176] on div "print ( 7 + 3 * 2 )" at bounding box center [218, 233] width 331 height 175
click at [694, 12] on link "Next" at bounding box center [692, 15] width 84 height 25
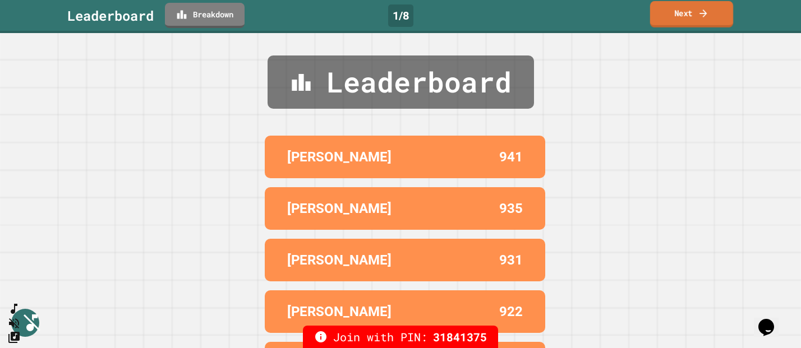
click at [663, 20] on link "Next" at bounding box center [691, 14] width 83 height 26
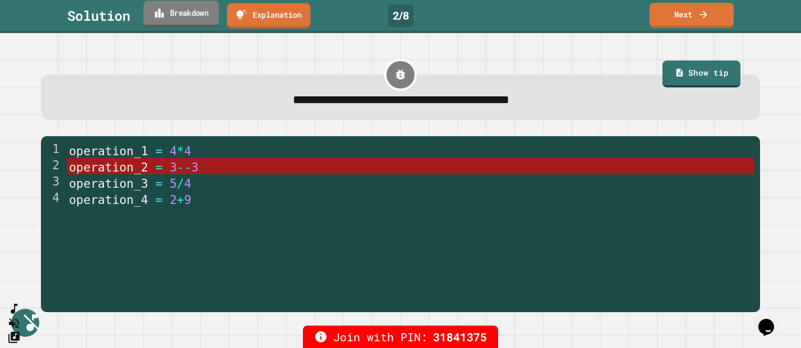
click at [186, 17] on link "Breakdown" at bounding box center [182, 14] width 76 height 26
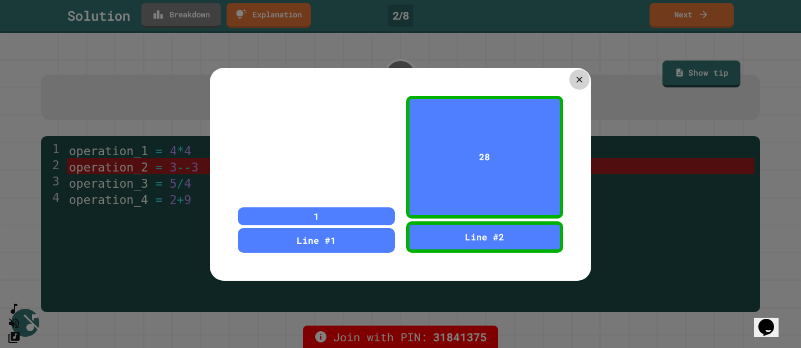
click at [580, 80] on icon at bounding box center [579, 79] width 6 height 6
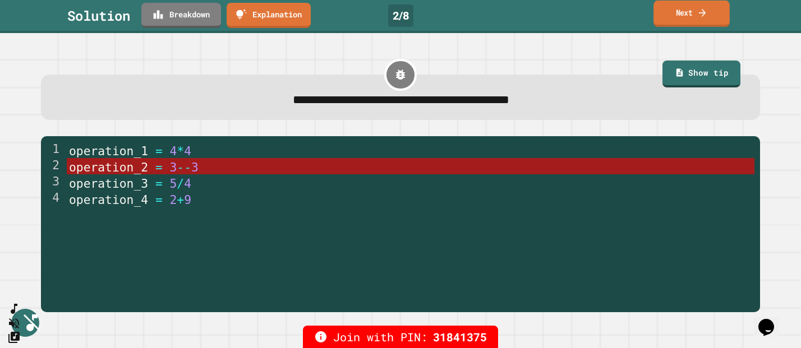
click at [672, 22] on link "Next" at bounding box center [692, 14] width 76 height 26
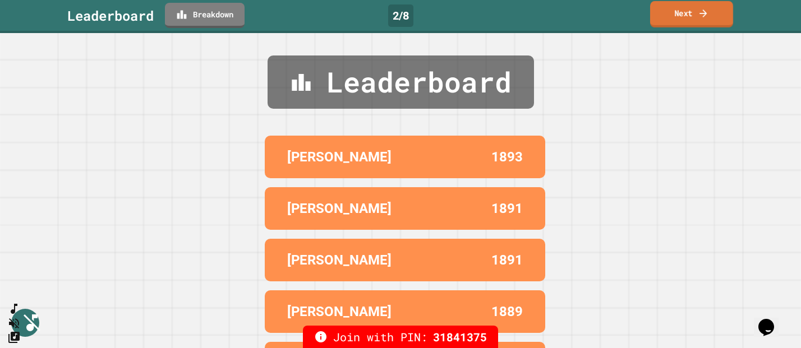
click at [685, 9] on link "Next" at bounding box center [691, 14] width 83 height 26
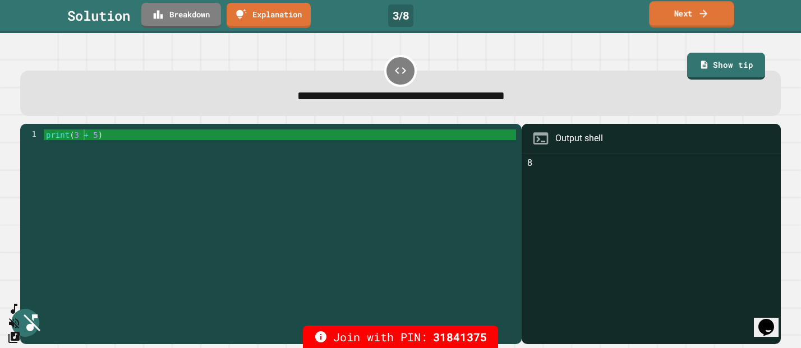
click at [688, 12] on link "Next" at bounding box center [691, 14] width 85 height 26
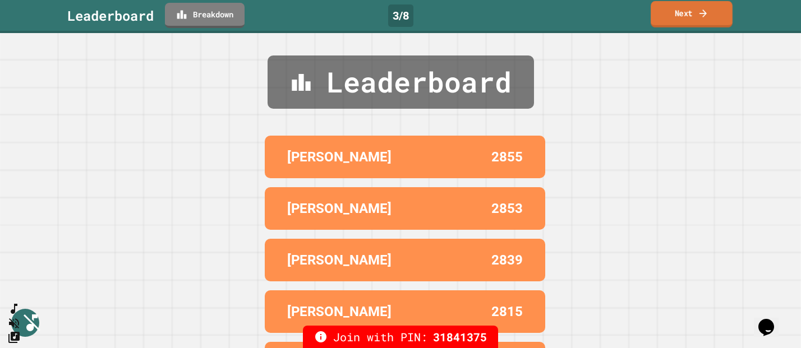
click at [701, 13] on icon at bounding box center [703, 13] width 11 height 12
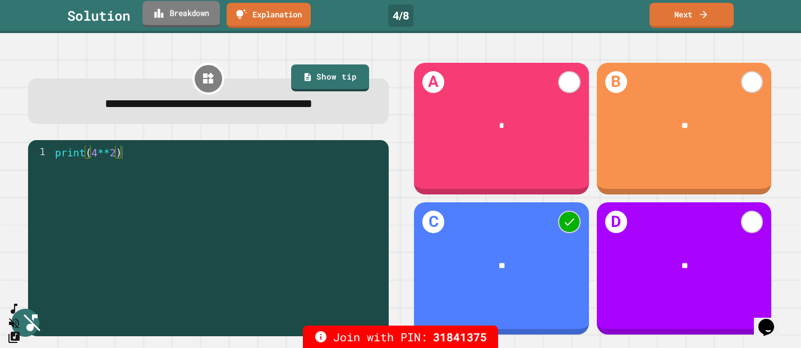
click at [181, 20] on link "Breakdown" at bounding box center [181, 14] width 77 height 26
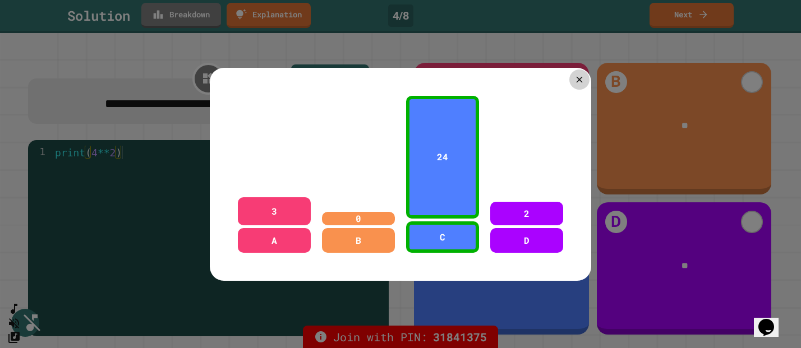
click at [582, 82] on icon at bounding box center [579, 79] width 6 height 6
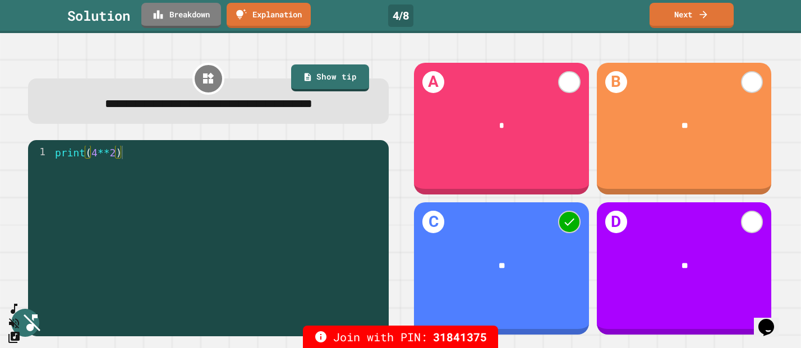
type textarea "**********"
drag, startPoint x: 116, startPoint y: 178, endPoint x: 93, endPoint y: 178, distance: 23.6
click at [93, 178] on div "print ( 4 ** 2 )" at bounding box center [218, 233] width 331 height 175
click at [180, 204] on div "print ( 4 ** 2 )" at bounding box center [218, 233] width 331 height 175
click at [690, 10] on link "Next" at bounding box center [691, 14] width 83 height 26
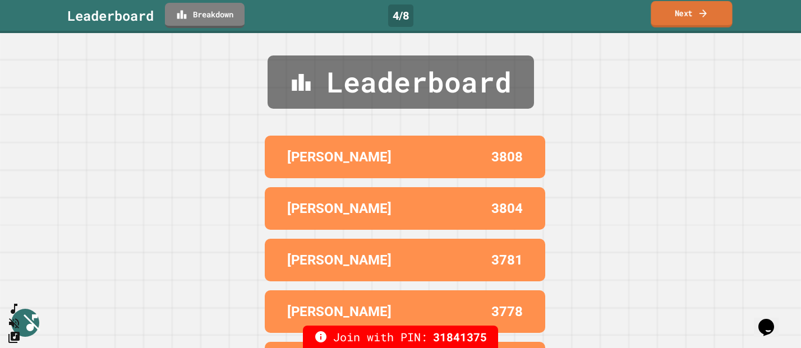
click at [682, 17] on link "Next" at bounding box center [691, 14] width 81 height 26
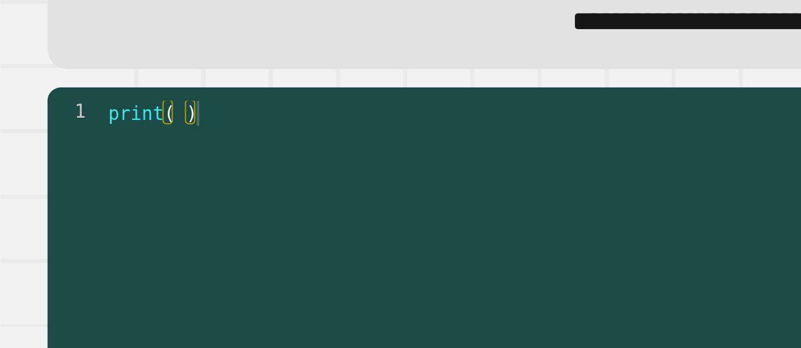
type textarea "********"
click at [76, 135] on div "print ( )" at bounding box center [280, 236] width 472 height 213
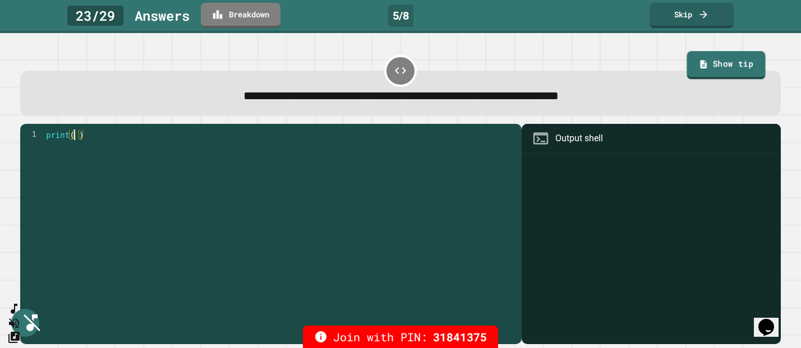
click at [733, 61] on link "Show tip" at bounding box center [726, 65] width 79 height 29
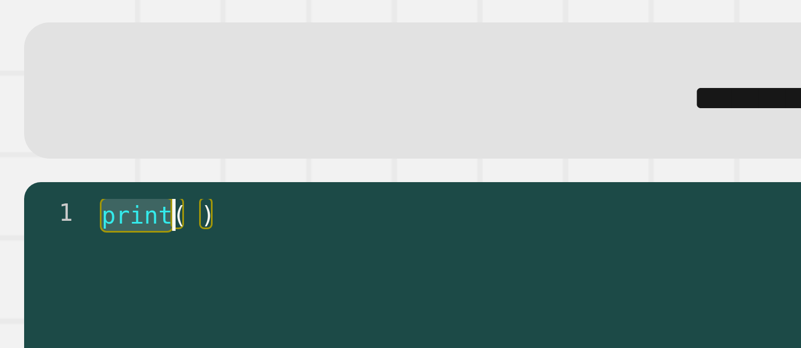
drag, startPoint x: 46, startPoint y: 139, endPoint x: 77, endPoint y: 138, distance: 30.9
click at [77, 138] on div "print ( )" at bounding box center [280, 236] width 472 height 213
click at [76, 138] on div "print ( )" at bounding box center [280, 236] width 472 height 213
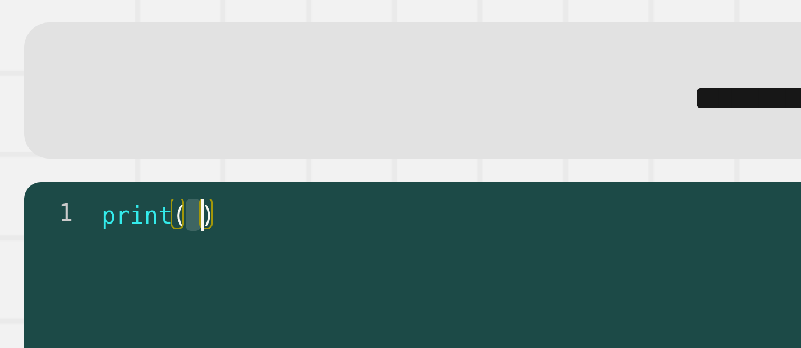
click at [79, 138] on div "print ( )" at bounding box center [280, 236] width 472 height 213
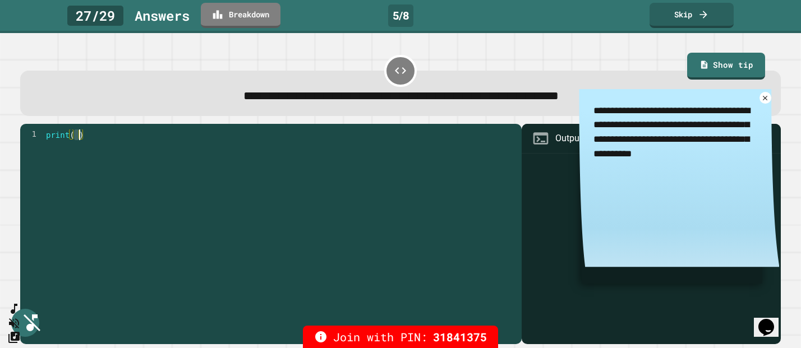
type textarea "*"
type textarea "**********"
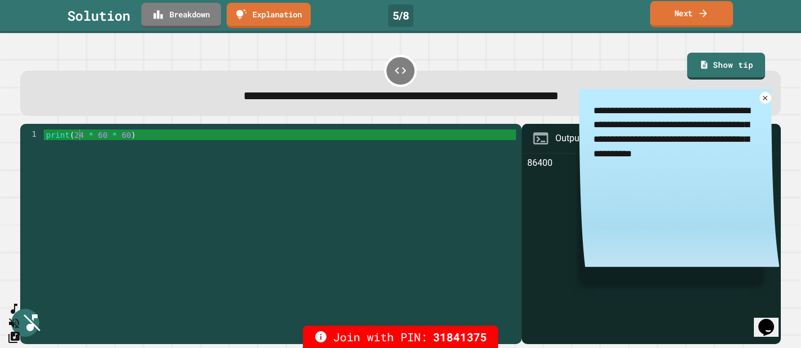
click at [698, 17] on icon at bounding box center [703, 13] width 11 height 12
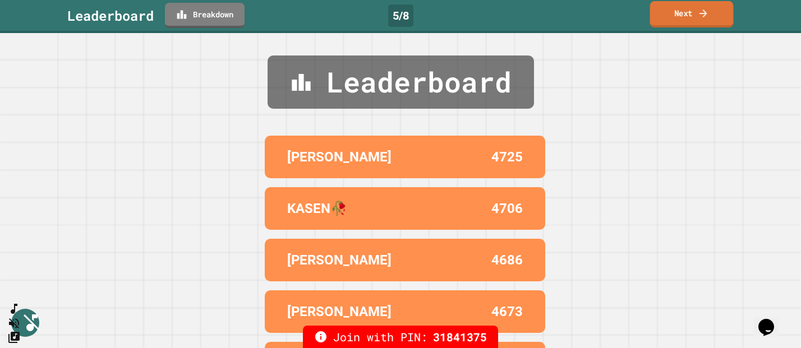
click at [684, 15] on link "Next" at bounding box center [692, 14] width 84 height 26
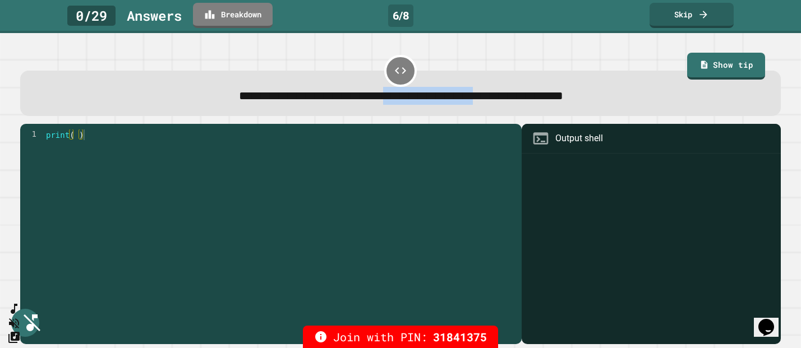
drag, startPoint x: 373, startPoint y: 97, endPoint x: 513, endPoint y: 102, distance: 140.9
click at [513, 102] on span "**********" at bounding box center [401, 96] width 324 height 12
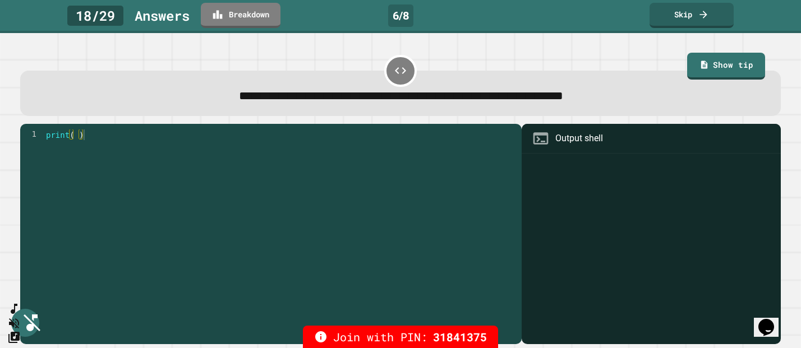
click at [544, 120] on div "**********" at bounding box center [400, 84] width 769 height 71
drag, startPoint x: 403, startPoint y: 98, endPoint x: 452, endPoint y: 96, distance: 48.9
click at [452, 96] on span "**********" at bounding box center [401, 96] width 324 height 12
click at [404, 95] on span "**********" at bounding box center [401, 96] width 324 height 12
drag, startPoint x: 404, startPoint y: 95, endPoint x: 478, endPoint y: 97, distance: 73.5
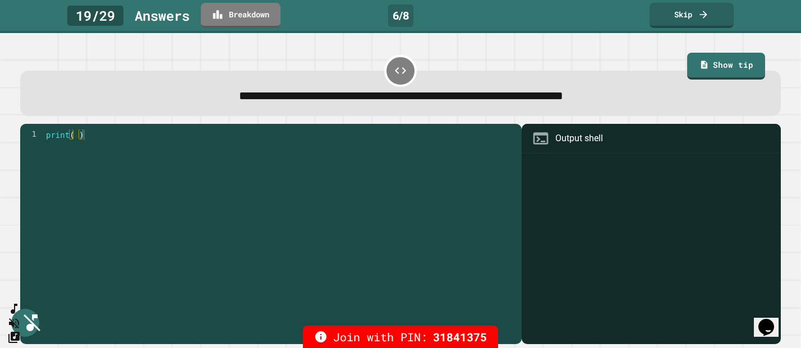
click at [478, 97] on span "**********" at bounding box center [401, 96] width 324 height 12
drag, startPoint x: 479, startPoint y: 97, endPoint x: 403, endPoint y: 99, distance: 75.8
click at [403, 99] on span "**********" at bounding box center [401, 96] width 324 height 12
drag, startPoint x: 510, startPoint y: 98, endPoint x: 403, endPoint y: 100, distance: 106.1
click at [403, 100] on span "**********" at bounding box center [401, 96] width 324 height 12
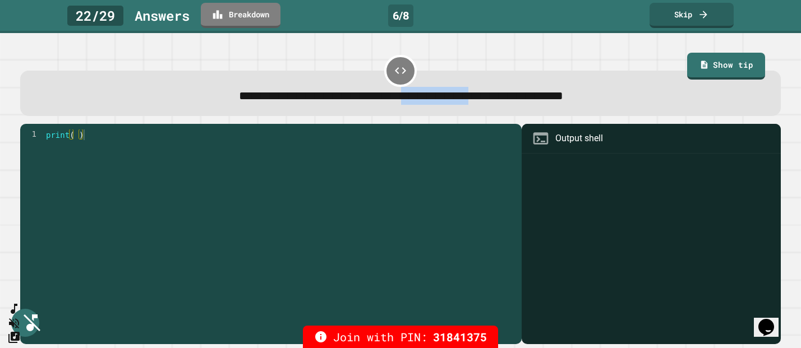
click at [403, 100] on span "**********" at bounding box center [401, 96] width 324 height 12
drag, startPoint x: 471, startPoint y: 97, endPoint x: 507, endPoint y: 99, distance: 36.0
click at [507, 99] on span "**********" at bounding box center [401, 96] width 324 height 12
click at [394, 100] on span "**********" at bounding box center [401, 96] width 324 height 12
drag, startPoint x: 369, startPoint y: 101, endPoint x: 379, endPoint y: 100, distance: 9.6
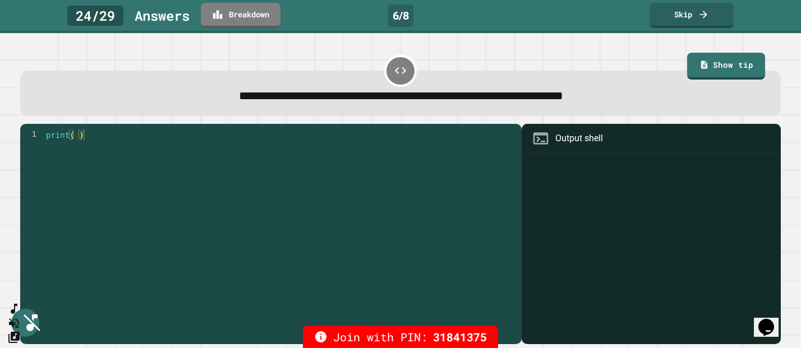
click at [377, 100] on span "**********" at bounding box center [401, 96] width 324 height 12
click at [379, 100] on span "**********" at bounding box center [401, 96] width 324 height 12
drag, startPoint x: 371, startPoint y: 98, endPoint x: 508, endPoint y: 97, distance: 136.4
click at [508, 97] on span "**********" at bounding box center [401, 96] width 324 height 12
type textarea "********"
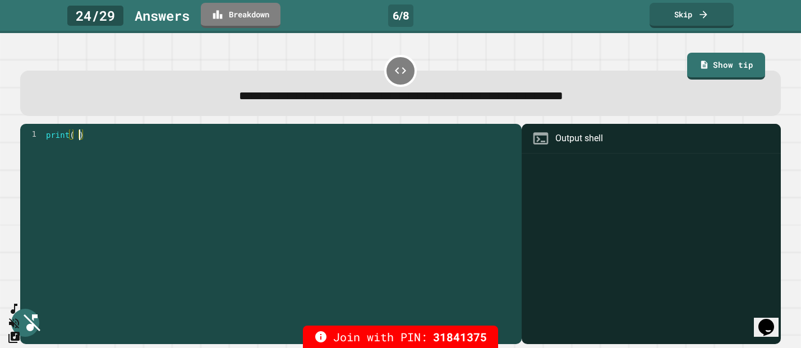
click at [77, 140] on div "print ( )" at bounding box center [280, 236] width 472 height 213
click at [730, 67] on link "Show tip" at bounding box center [727, 64] width 66 height 29
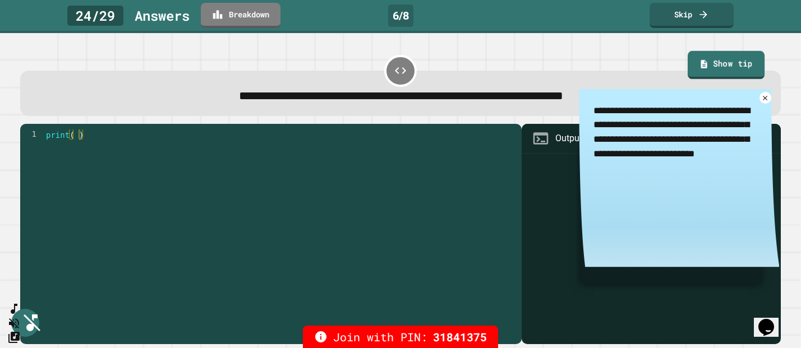
click at [730, 66] on link "Show tip" at bounding box center [726, 65] width 77 height 29
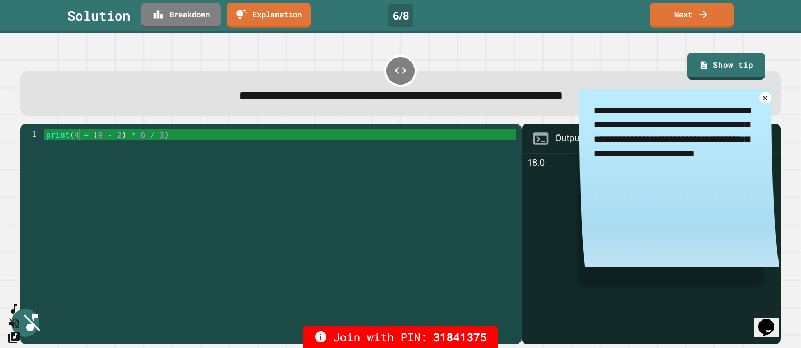
click at [765, 107] on textarea "**********" at bounding box center [679, 132] width 200 height 86
click at [764, 99] on icon at bounding box center [766, 98] width 6 height 6
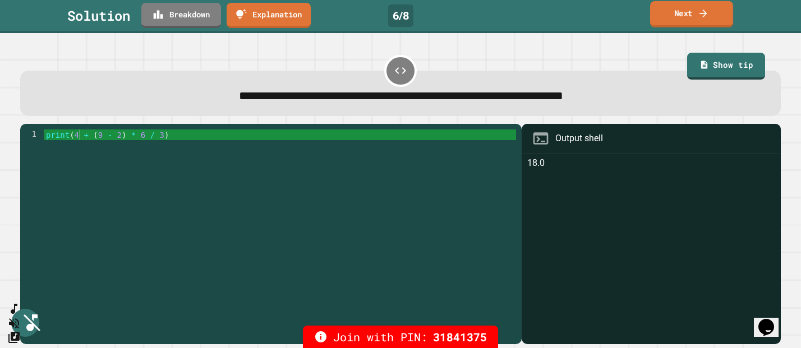
click at [696, 17] on link "Next" at bounding box center [691, 14] width 83 height 26
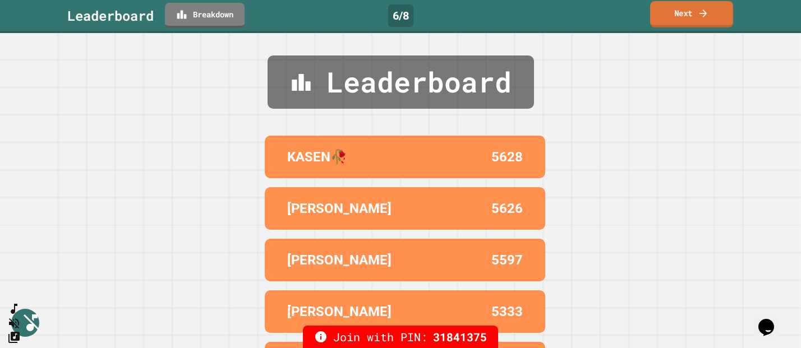
click at [688, 9] on link "Next" at bounding box center [691, 14] width 83 height 26
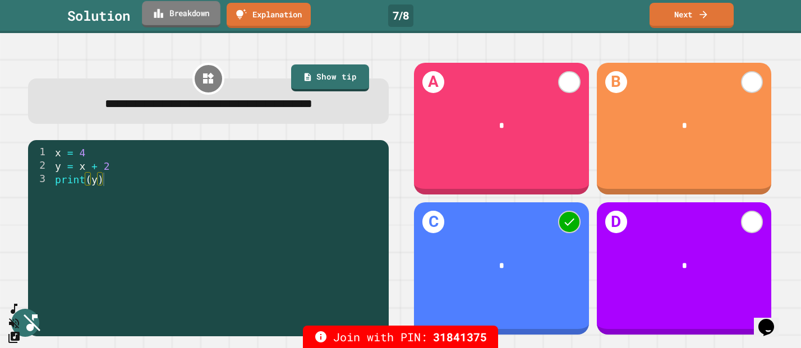
click at [201, 15] on link "Breakdown" at bounding box center [181, 14] width 79 height 26
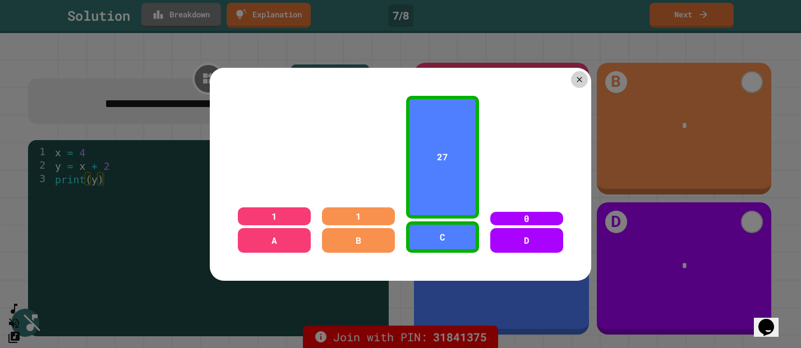
click at [688, 16] on div at bounding box center [400, 174] width 801 height 348
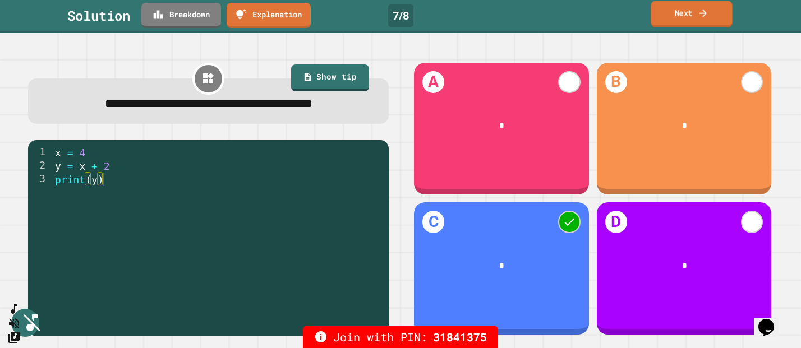
click at [688, 16] on link "Next" at bounding box center [691, 14] width 81 height 26
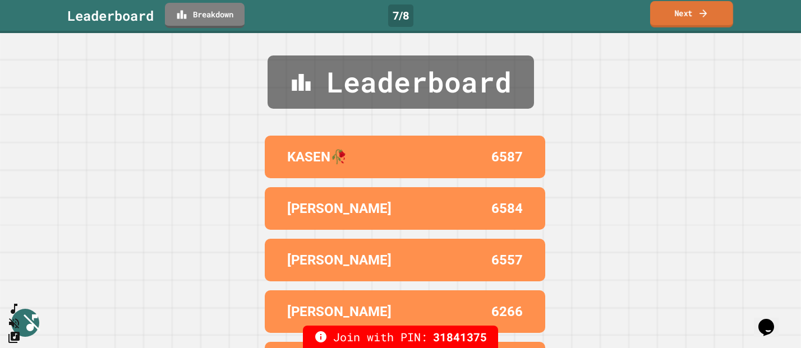
click at [693, 15] on link "Next" at bounding box center [691, 14] width 83 height 26
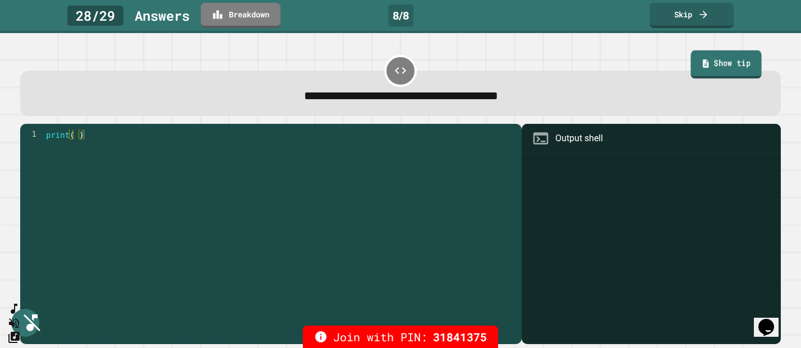
click at [737, 65] on link "Show tip" at bounding box center [726, 64] width 71 height 29
type textarea "*"
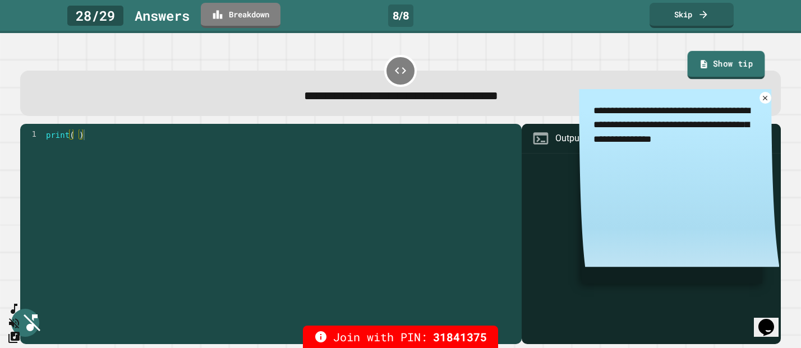
click at [712, 66] on link "Show tip" at bounding box center [726, 65] width 77 height 29
click at [764, 100] on icon at bounding box center [766, 98] width 10 height 10
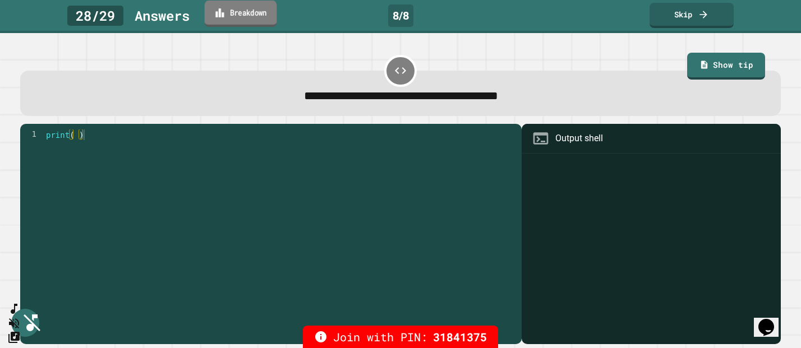
click at [259, 16] on link "Breakdown" at bounding box center [241, 14] width 72 height 26
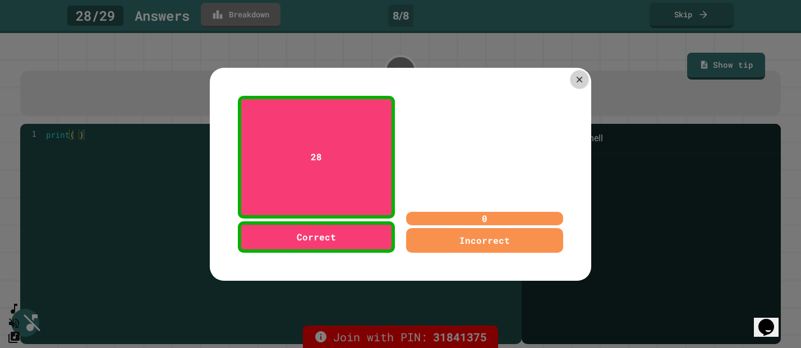
click at [575, 81] on icon at bounding box center [580, 80] width 10 height 10
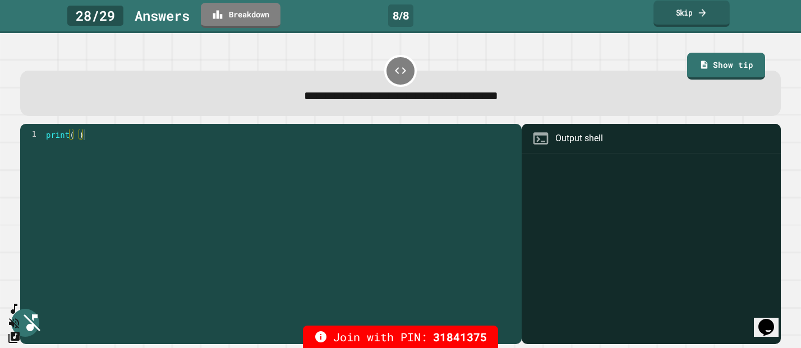
click at [680, 21] on link "Skip" at bounding box center [692, 14] width 76 height 26
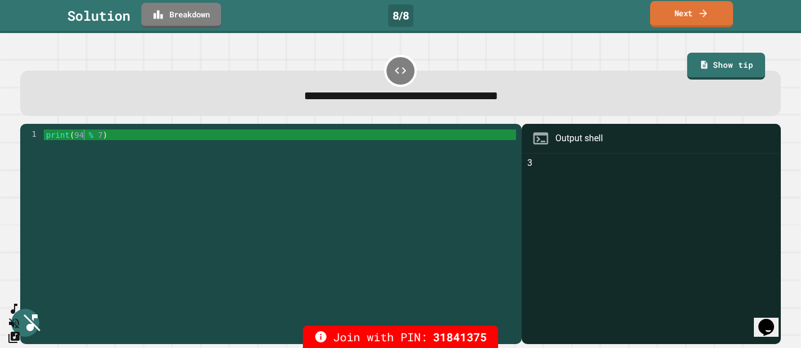
click at [680, 21] on link "Next" at bounding box center [691, 14] width 83 height 26
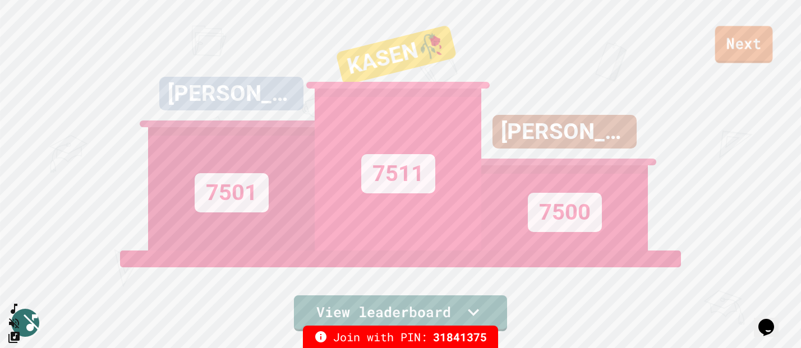
click at [740, 48] on link "Next" at bounding box center [744, 44] width 58 height 37
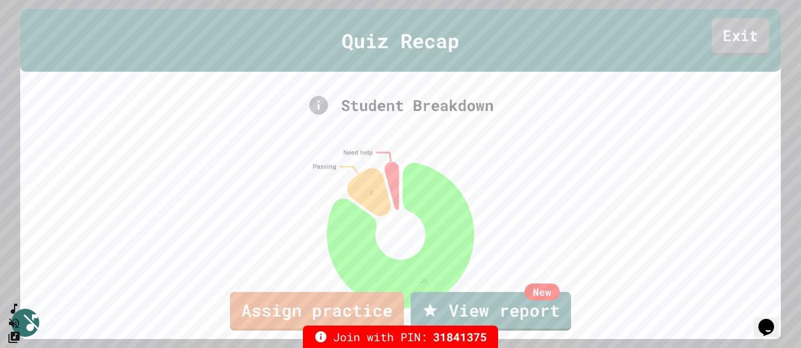
click at [741, 33] on link "Exit" at bounding box center [740, 36] width 57 height 37
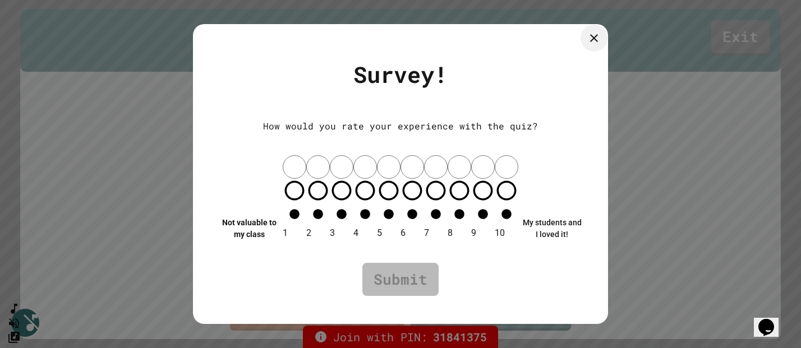
click at [593, 45] on icon at bounding box center [593, 37] width 13 height 13
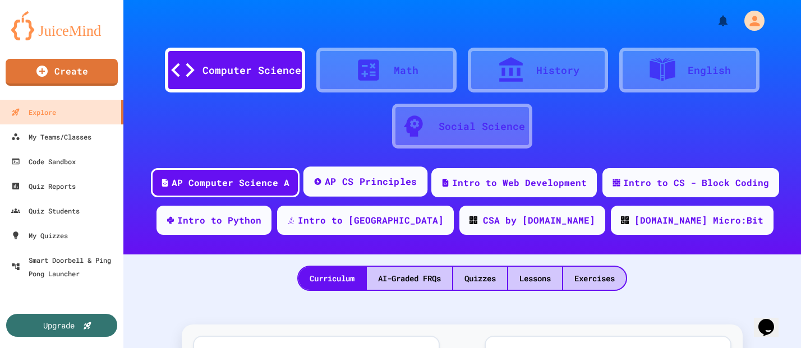
click at [381, 183] on div "AP CS Principles" at bounding box center [371, 182] width 93 height 14
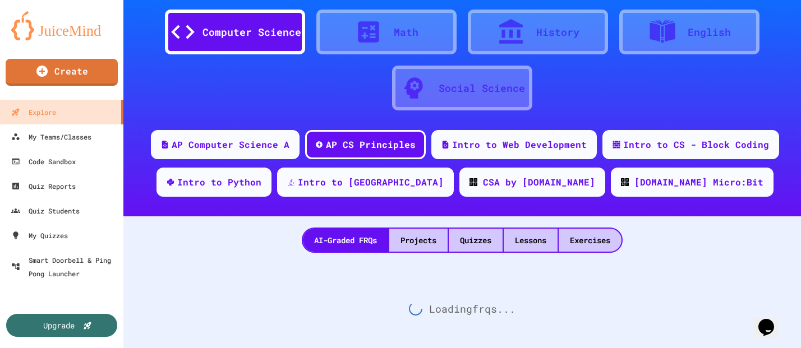
scroll to position [55, 0]
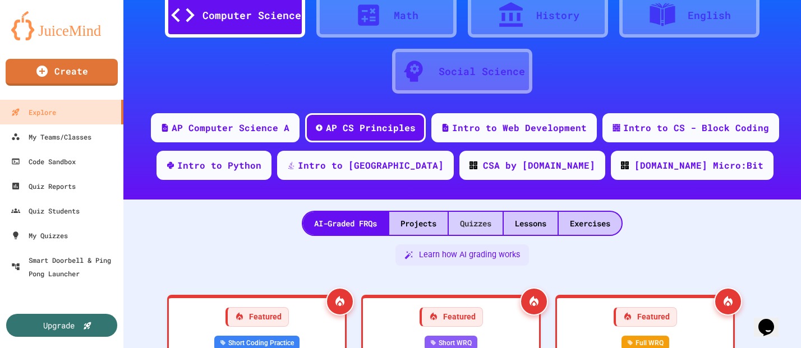
click at [484, 217] on div "Quizzes" at bounding box center [476, 223] width 54 height 23
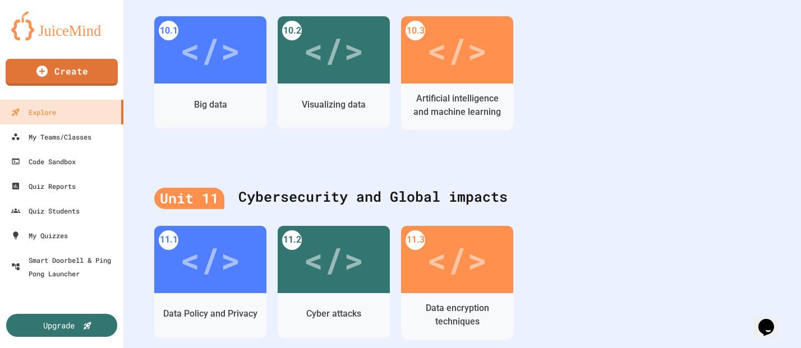
scroll to position [2646, 0]
